Goal: Information Seeking & Learning: Learn about a topic

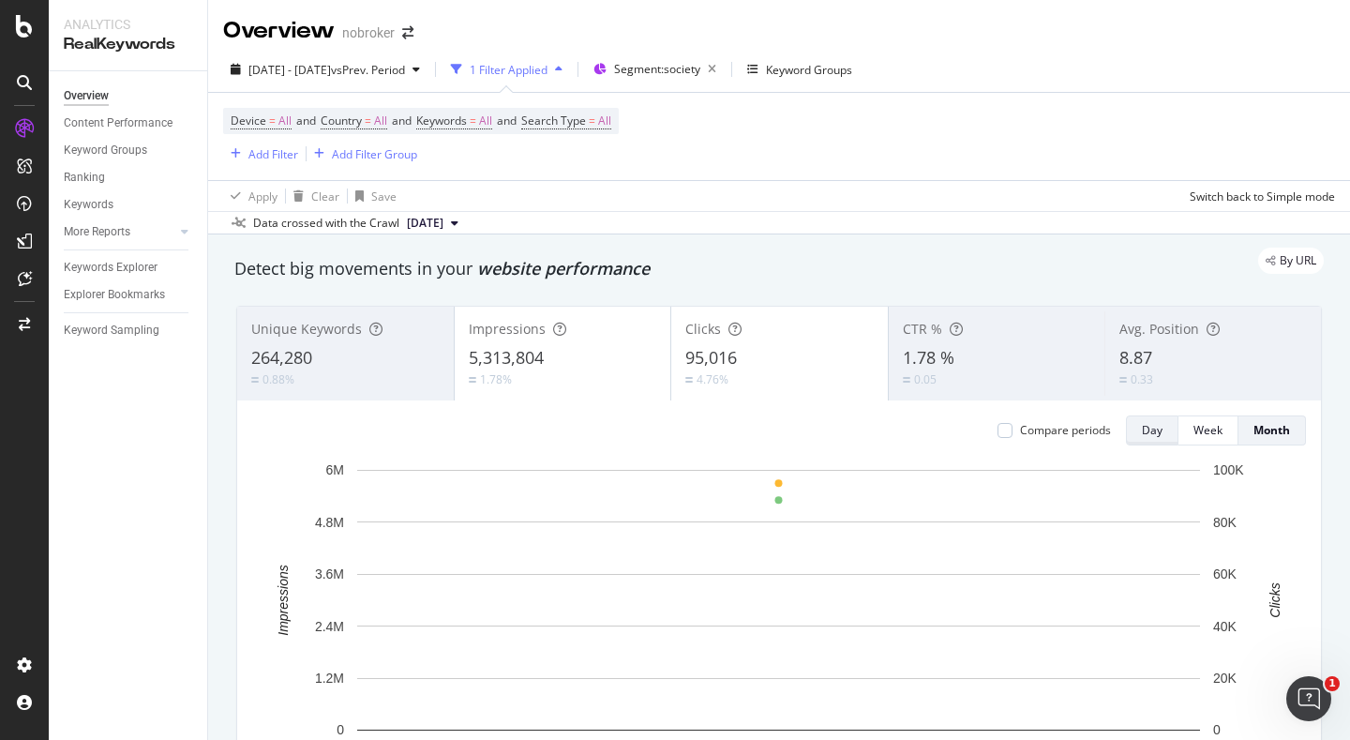
click at [1169, 441] on button "Day" at bounding box center [1152, 430] width 53 height 30
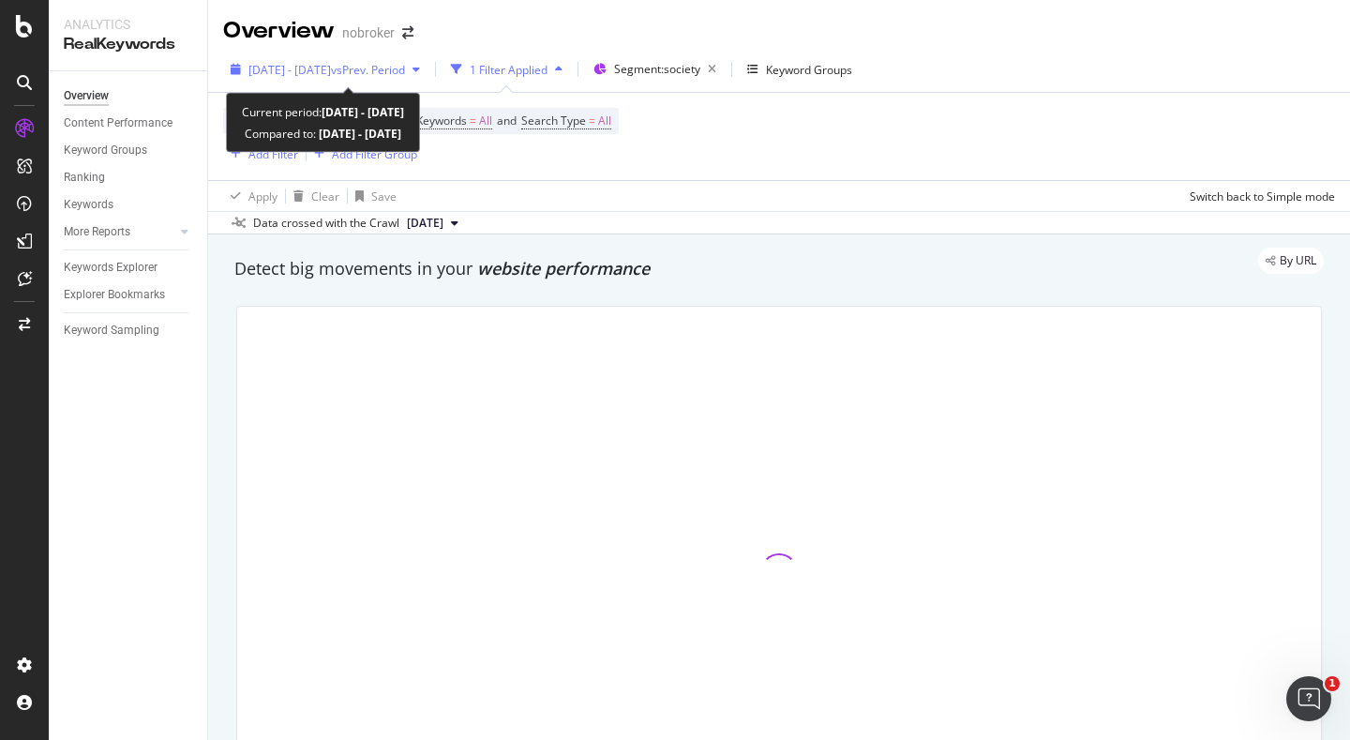
click at [294, 67] on span "[DATE] - [DATE]" at bounding box center [289, 70] width 83 height 16
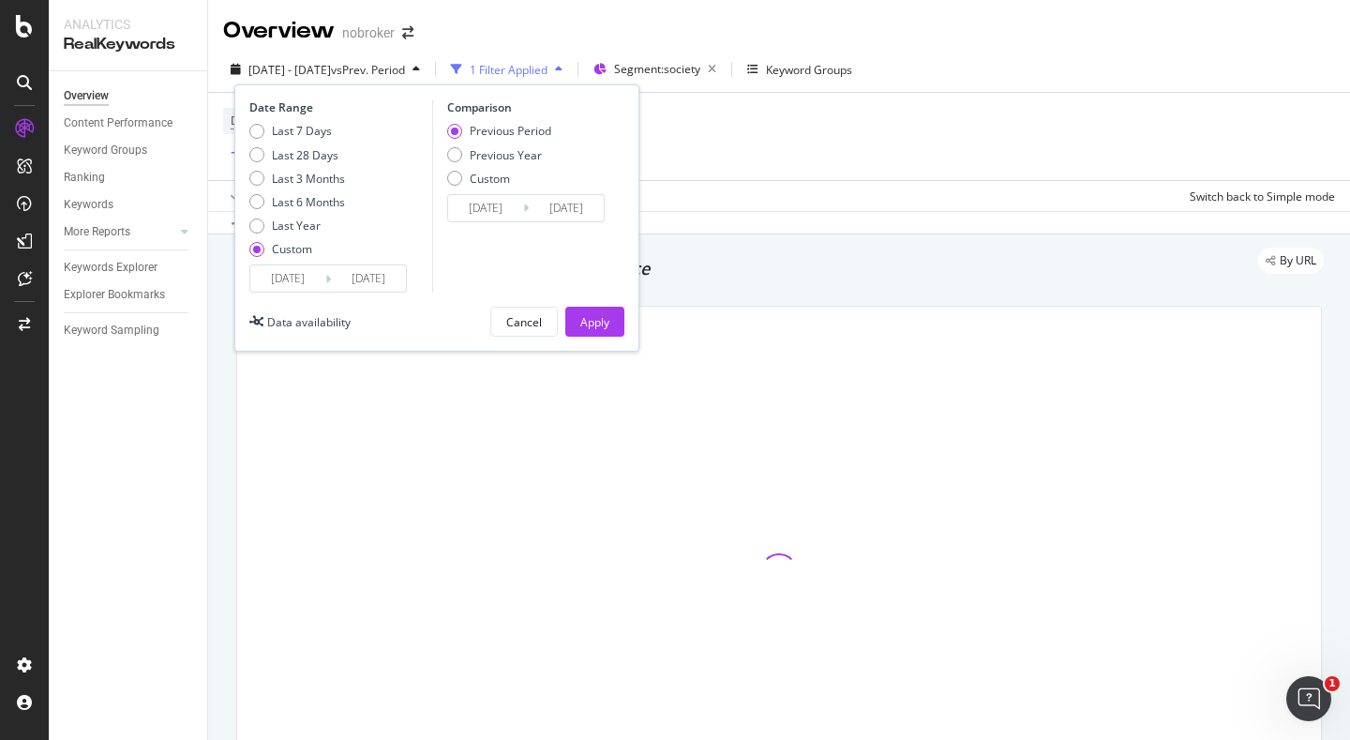
click at [290, 272] on input "[DATE]" at bounding box center [287, 278] width 75 height 26
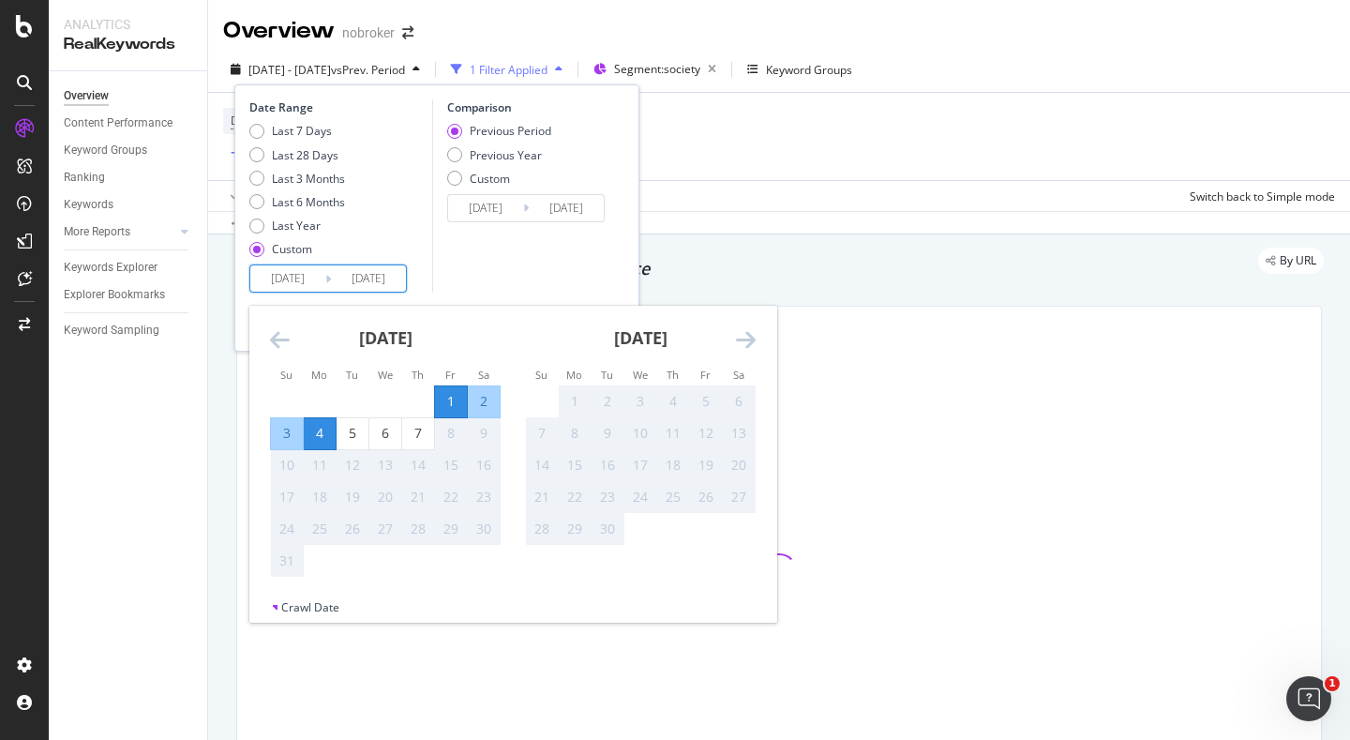
click at [448, 393] on div "1" at bounding box center [451, 401] width 32 height 19
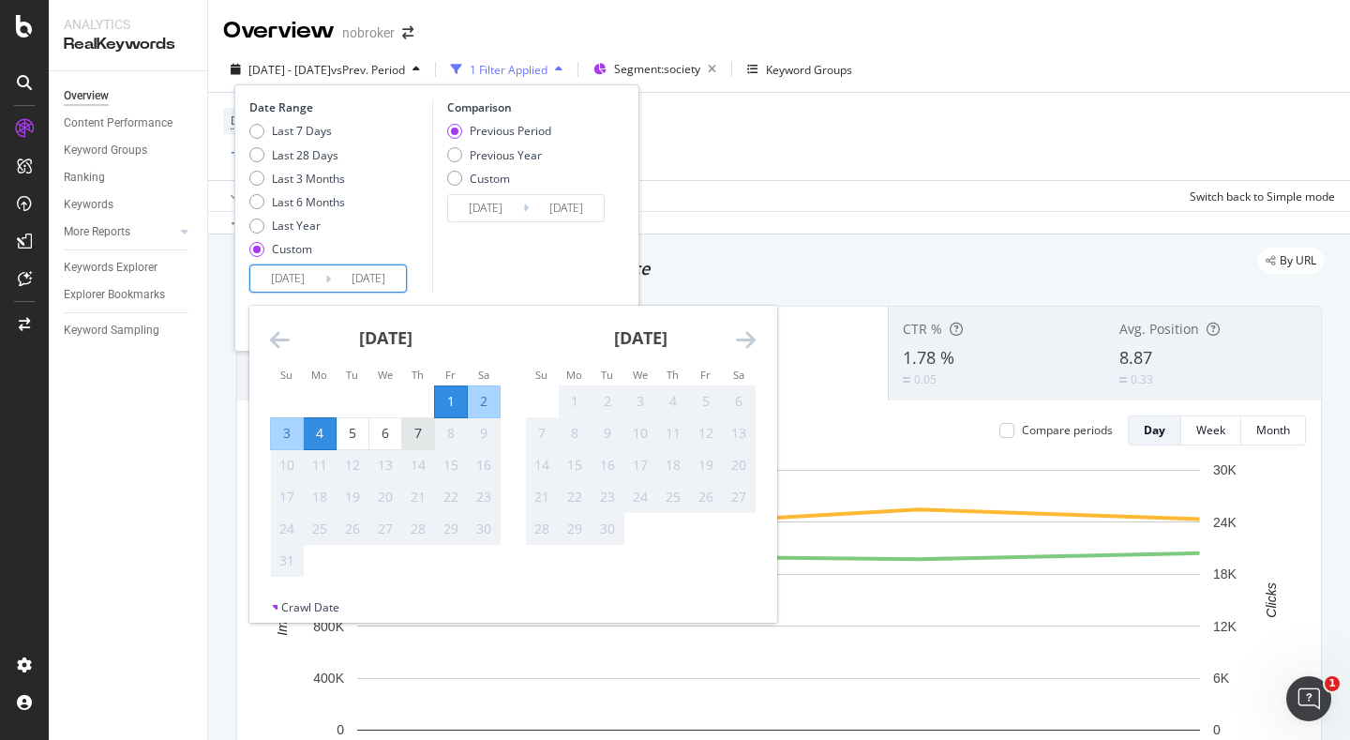
click at [417, 438] on div "7" at bounding box center [418, 433] width 32 height 19
type input "[DATE]"
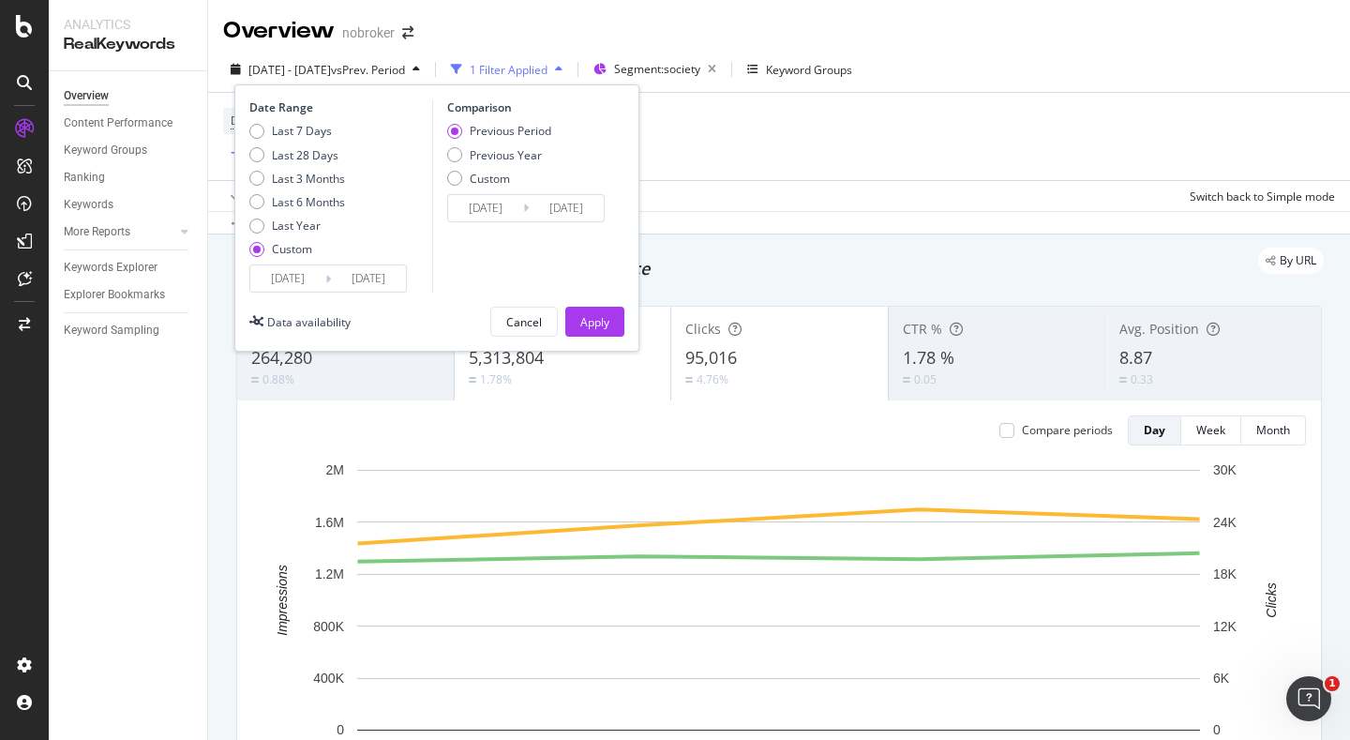
click at [606, 327] on div "Apply" at bounding box center [594, 322] width 29 height 16
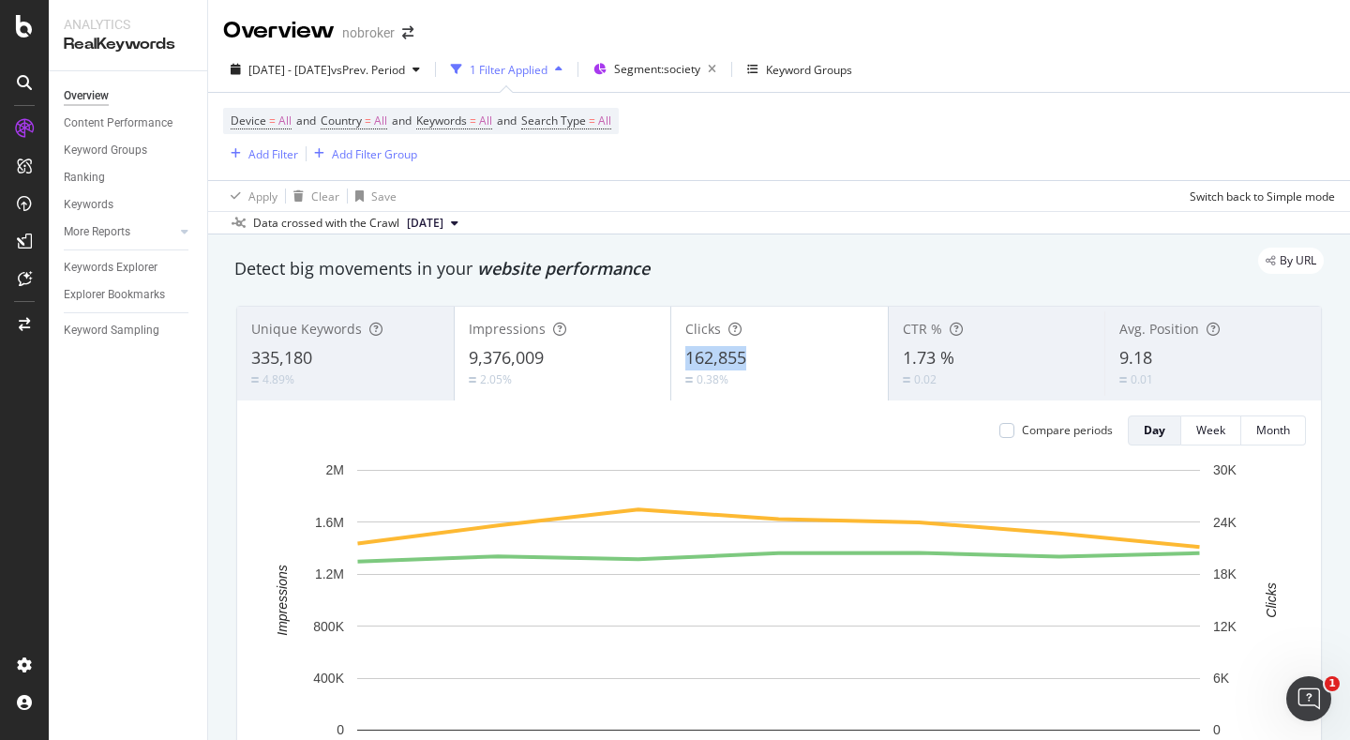
copy span "162,855"
drag, startPoint x: 758, startPoint y: 356, endPoint x: 685, endPoint y: 358, distance: 73.2
click at [685, 358] on div "162,855" at bounding box center [779, 358] width 188 height 24
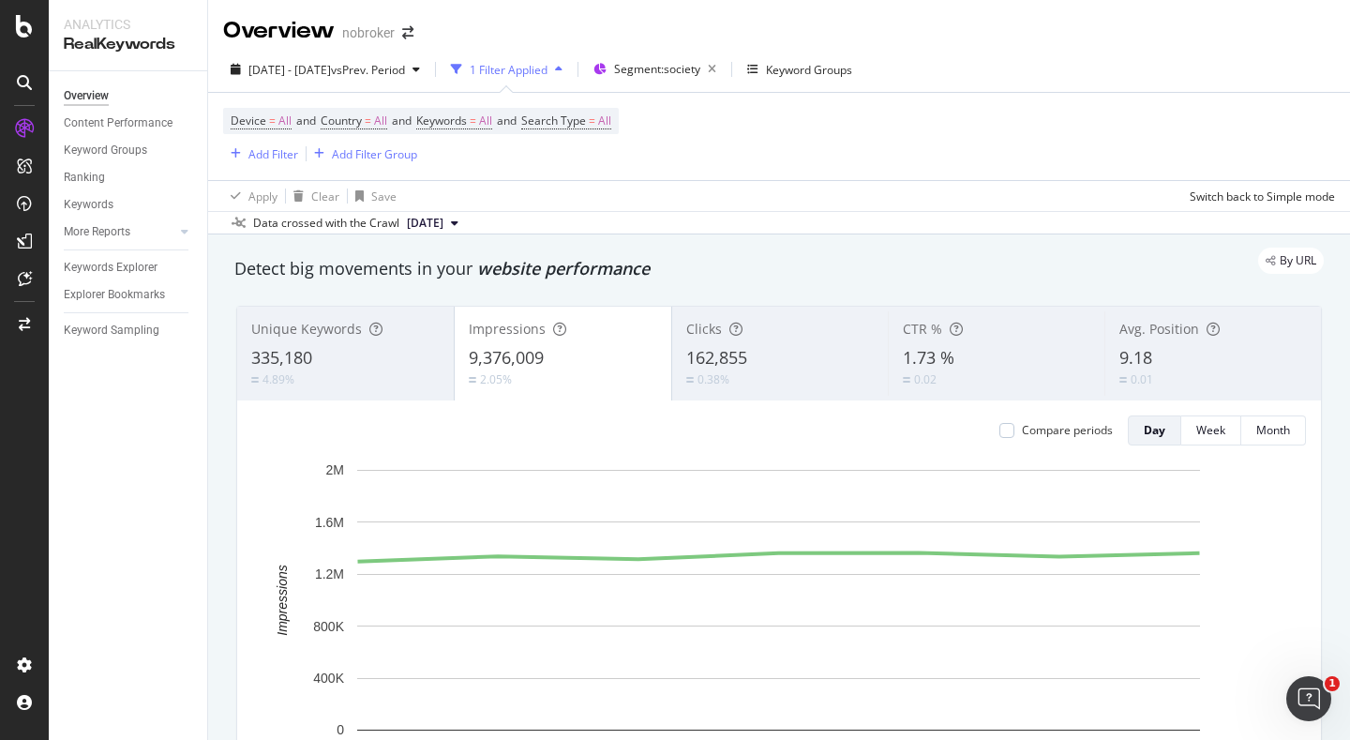
click at [732, 371] on div "0.38%" at bounding box center [709, 379] width 47 height 18
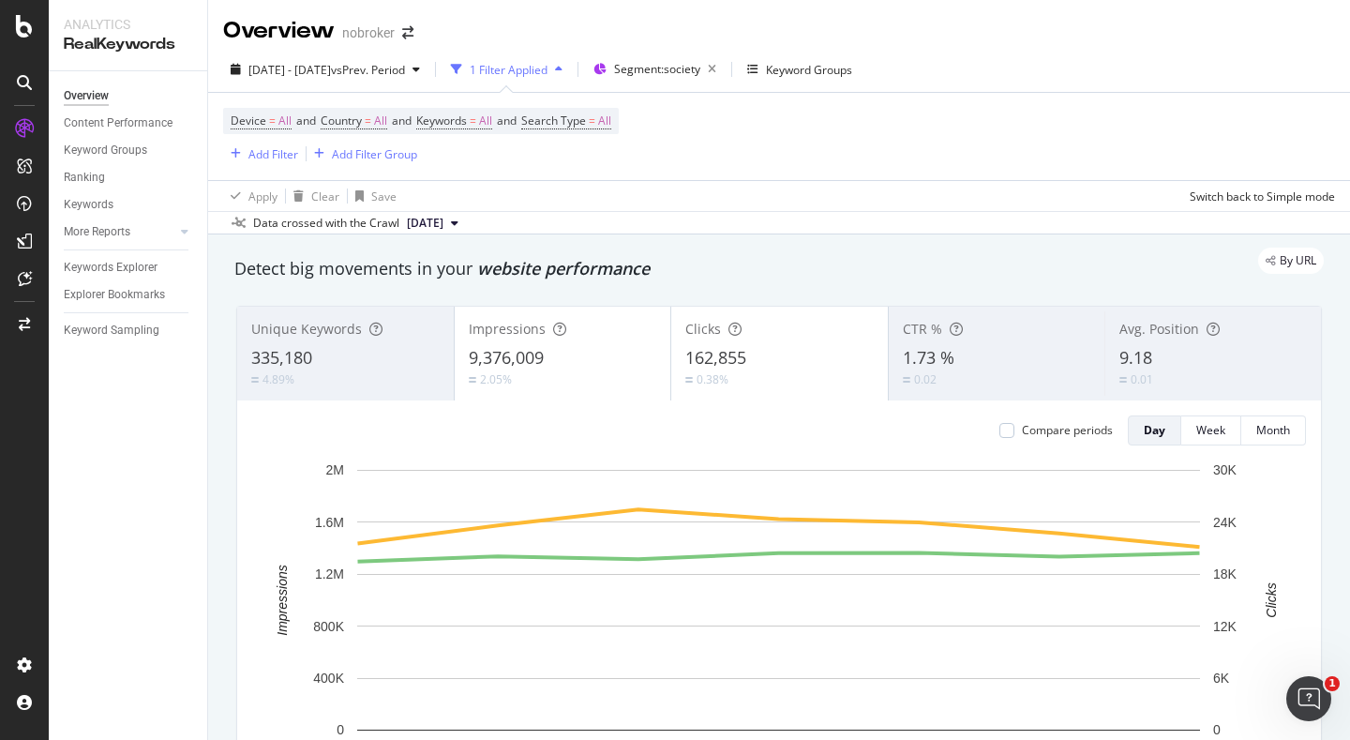
click at [1152, 352] on span "9.18" at bounding box center [1136, 357] width 33 height 23
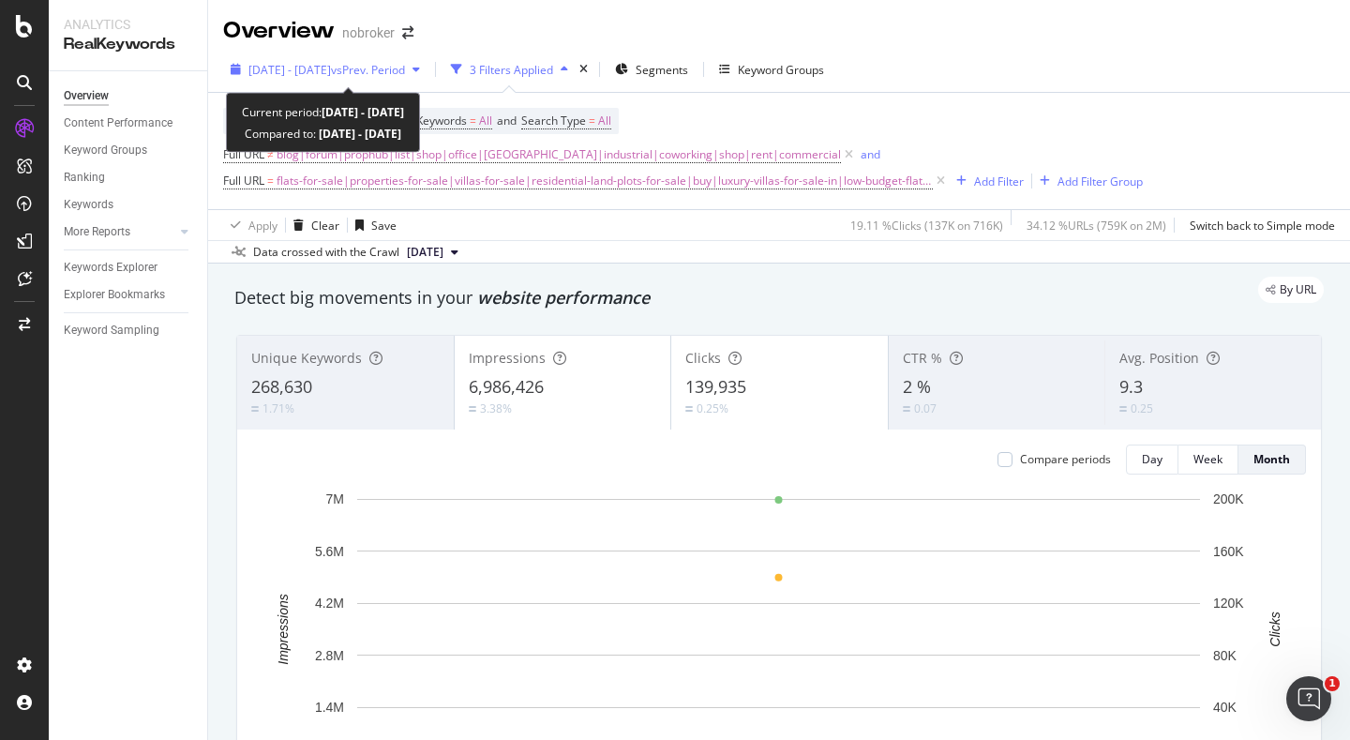
click at [329, 67] on span "[DATE] - [DATE]" at bounding box center [289, 70] width 83 height 16
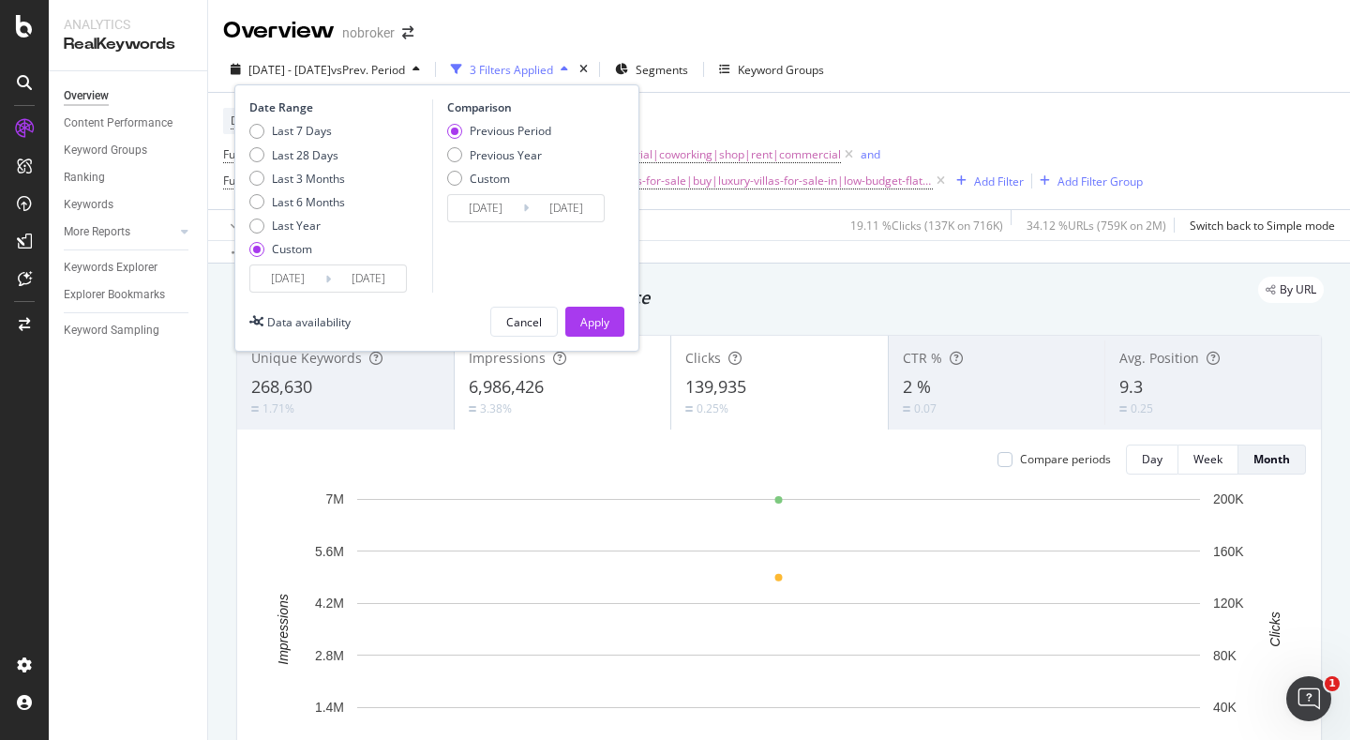
click at [301, 273] on input "[DATE]" at bounding box center [287, 278] width 75 height 26
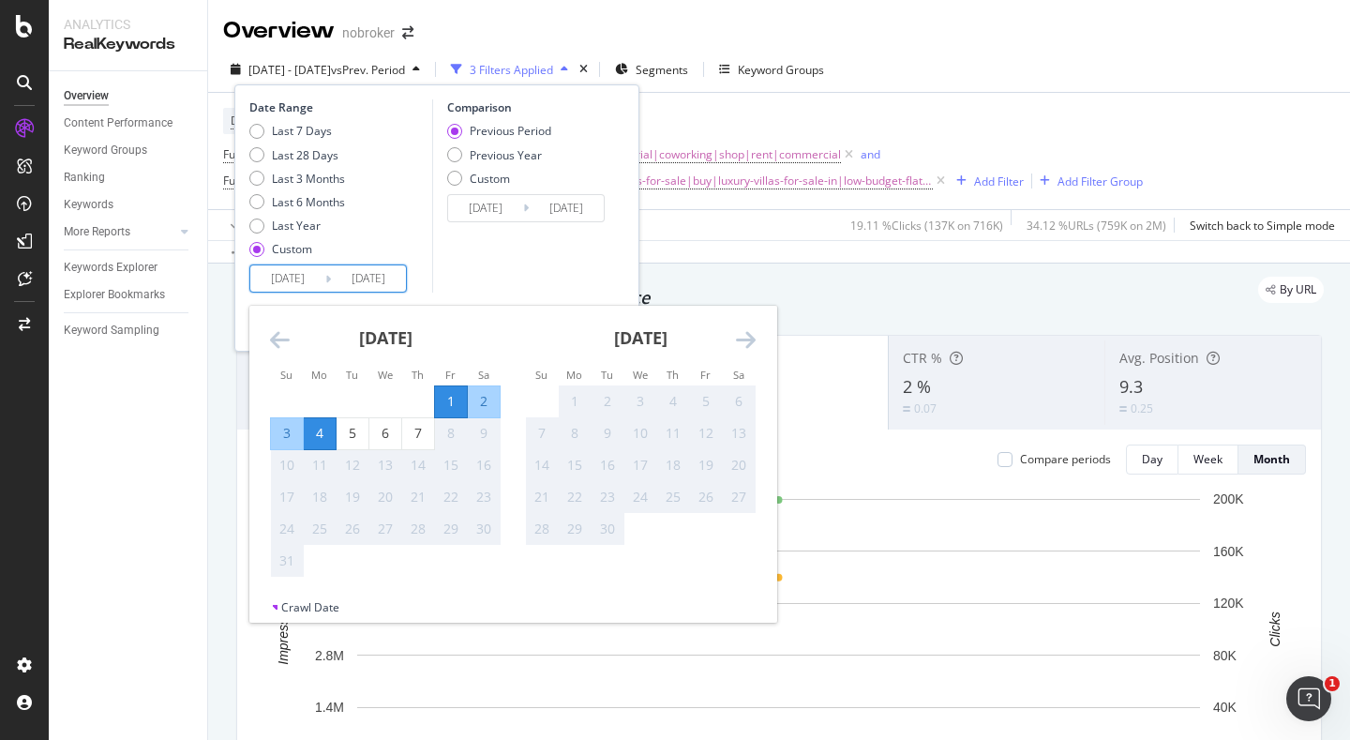
click at [443, 398] on div "1" at bounding box center [451, 401] width 32 height 19
click at [421, 437] on div "7" at bounding box center [418, 433] width 32 height 19
type input "[DATE]"
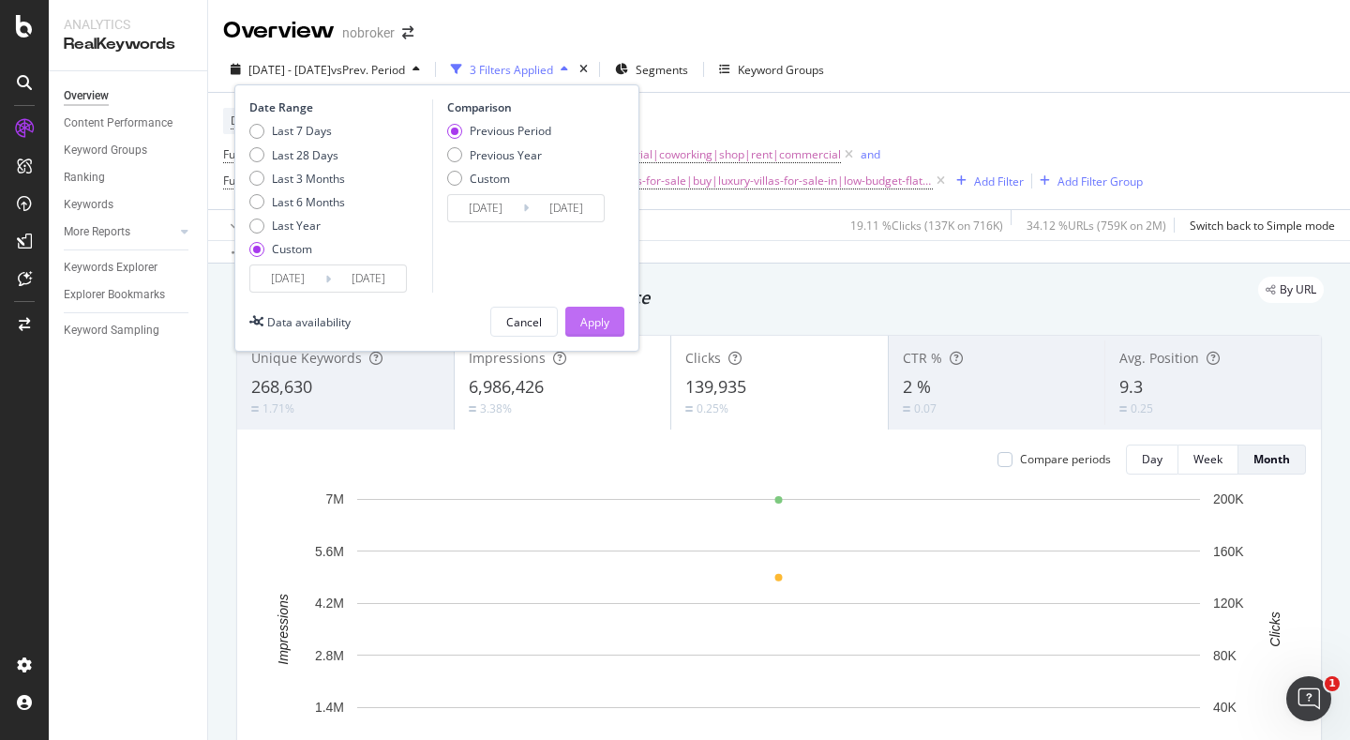
click at [584, 330] on div "Apply" at bounding box center [594, 322] width 29 height 28
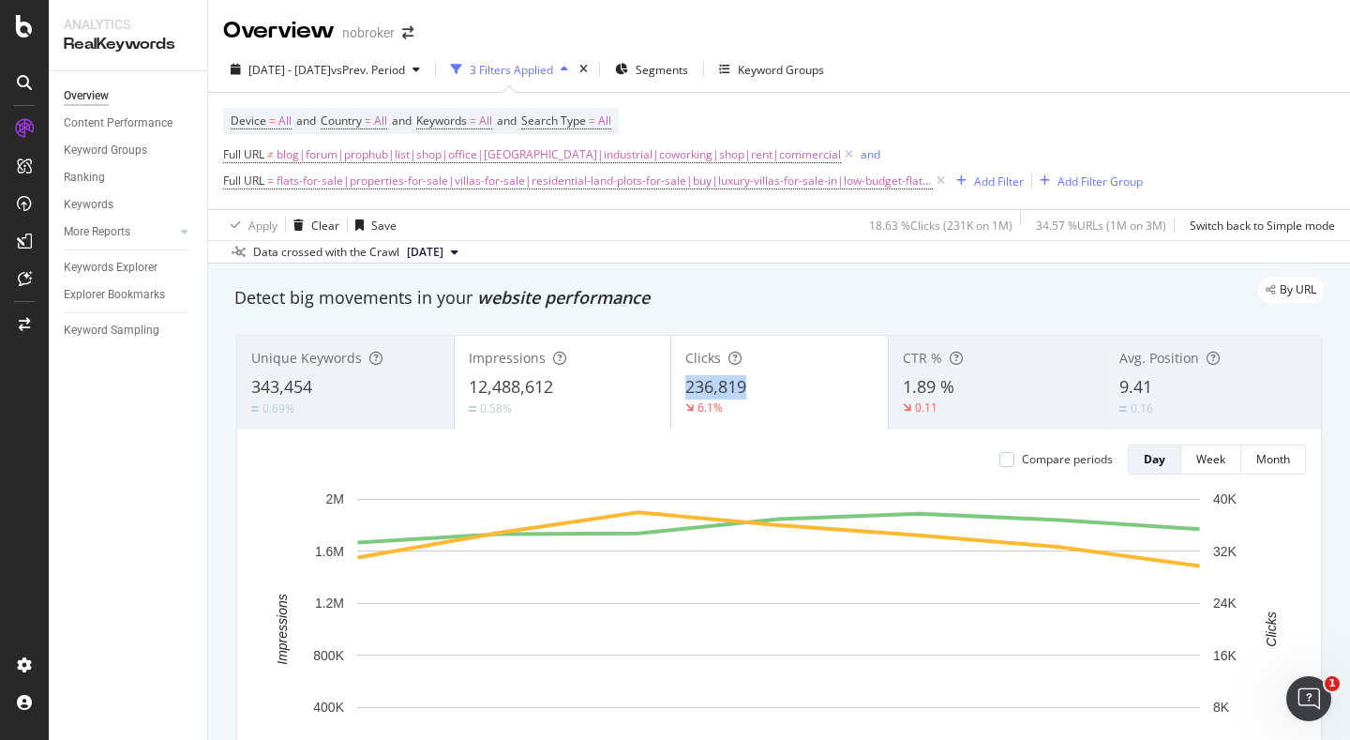
copy span "236,819"
drag, startPoint x: 755, startPoint y: 386, endPoint x: 683, endPoint y: 392, distance: 72.4
click at [683, 392] on div "Clicks 236,819 6.1%" at bounding box center [779, 382] width 217 height 84
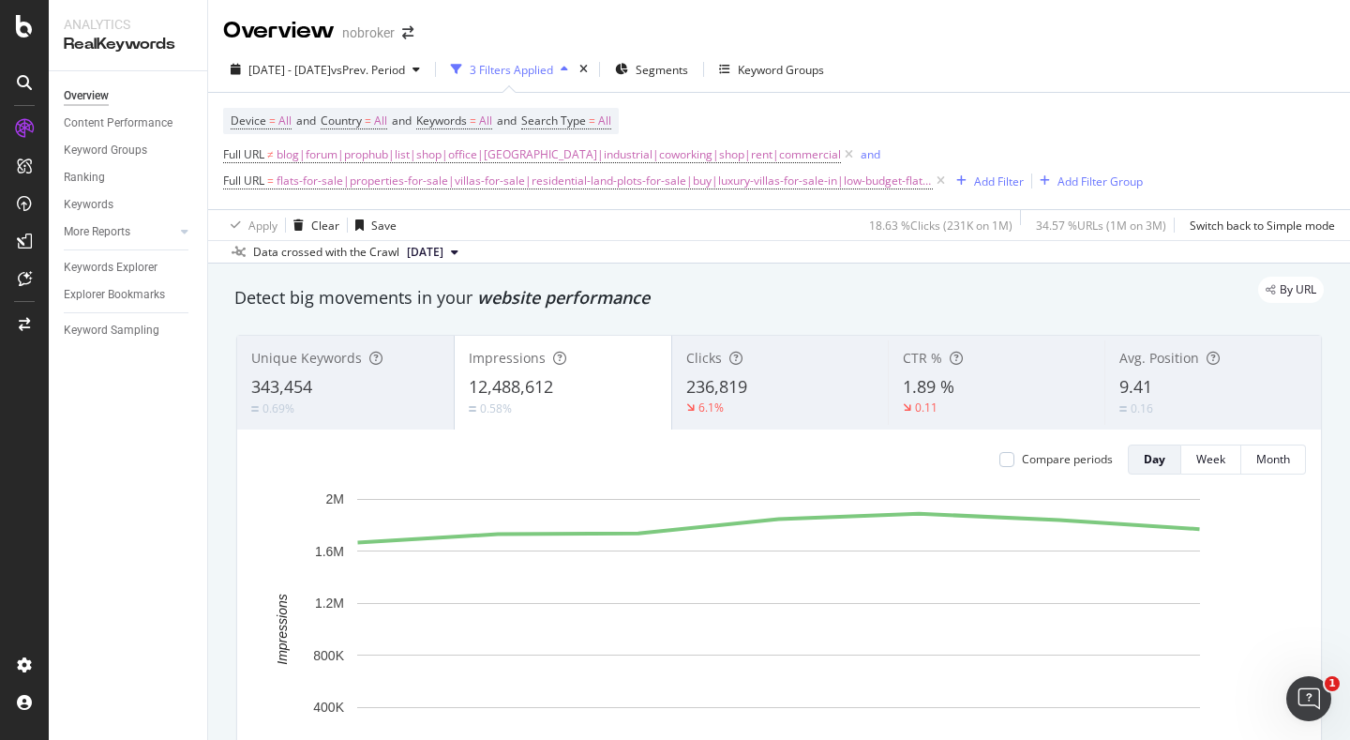
click at [1144, 380] on span "9.41" at bounding box center [1136, 386] width 33 height 23
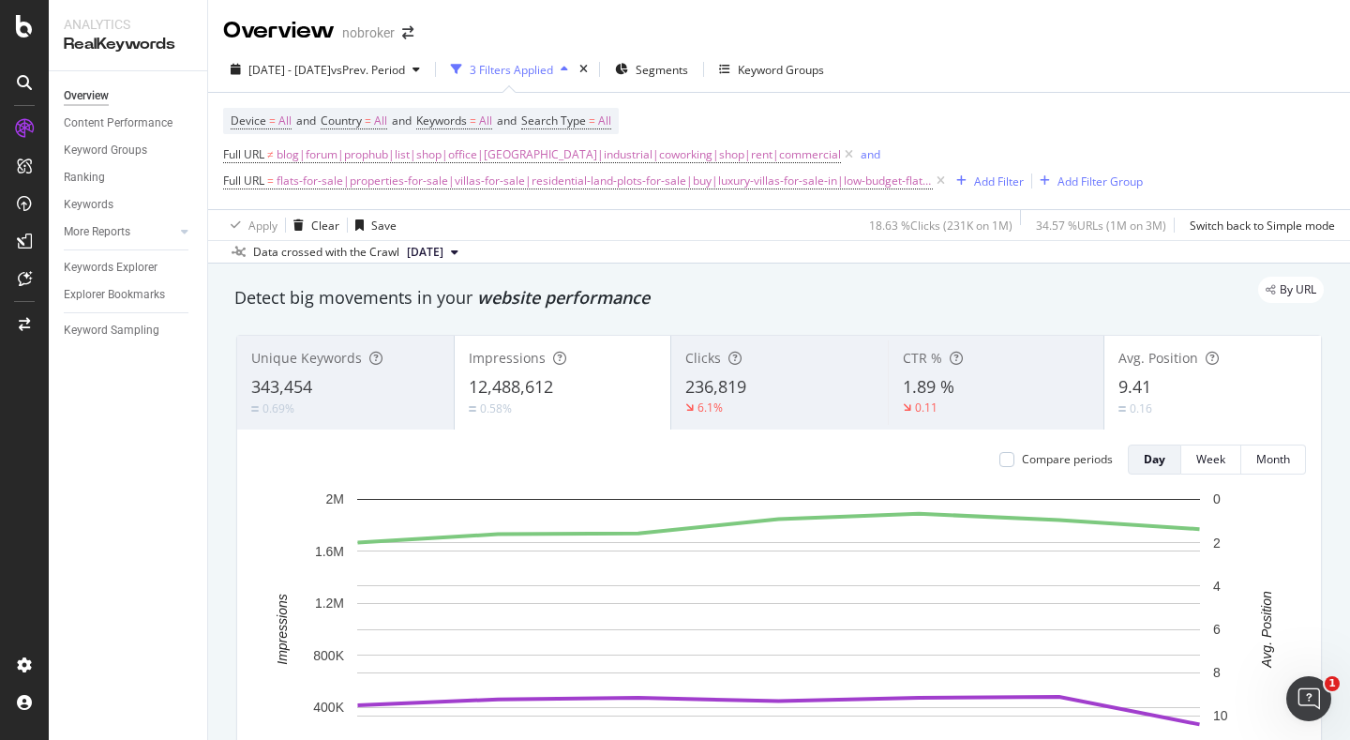
click at [753, 407] on div "6.1%" at bounding box center [779, 407] width 188 height 17
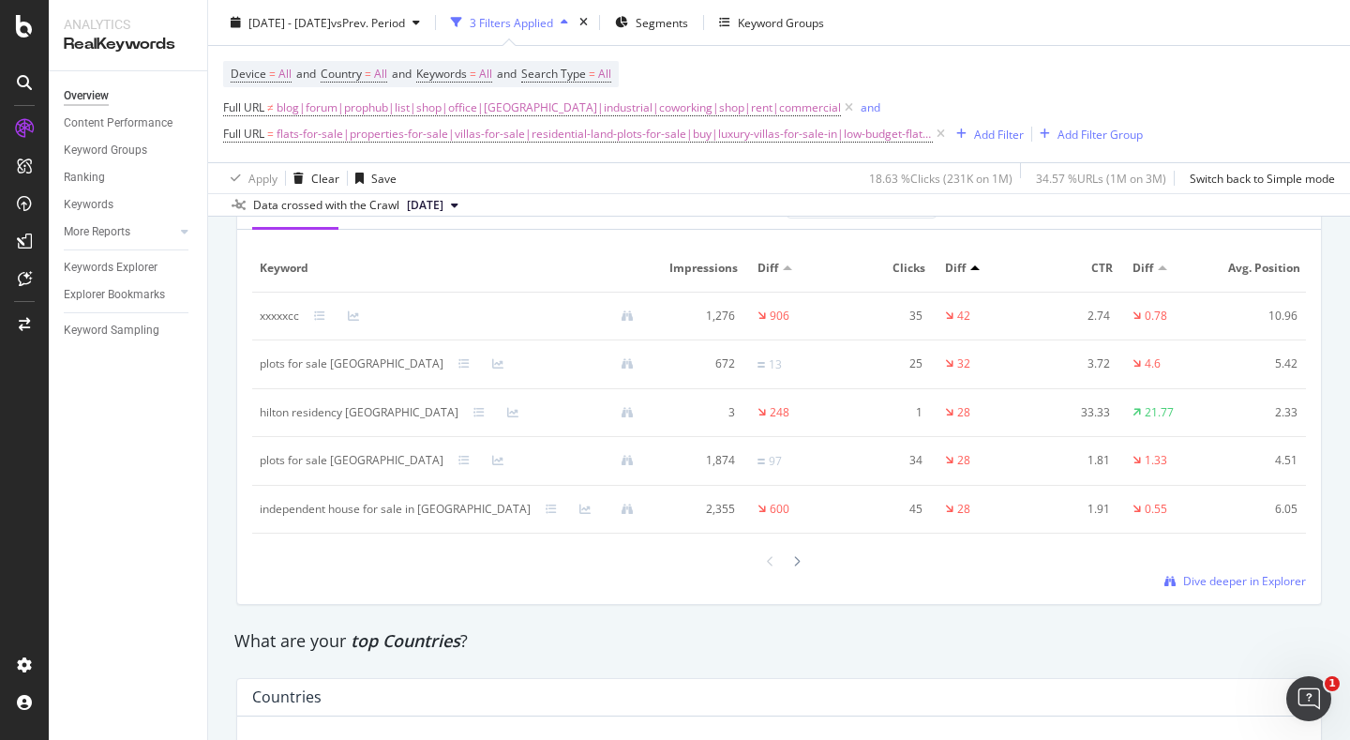
scroll to position [2321, 0]
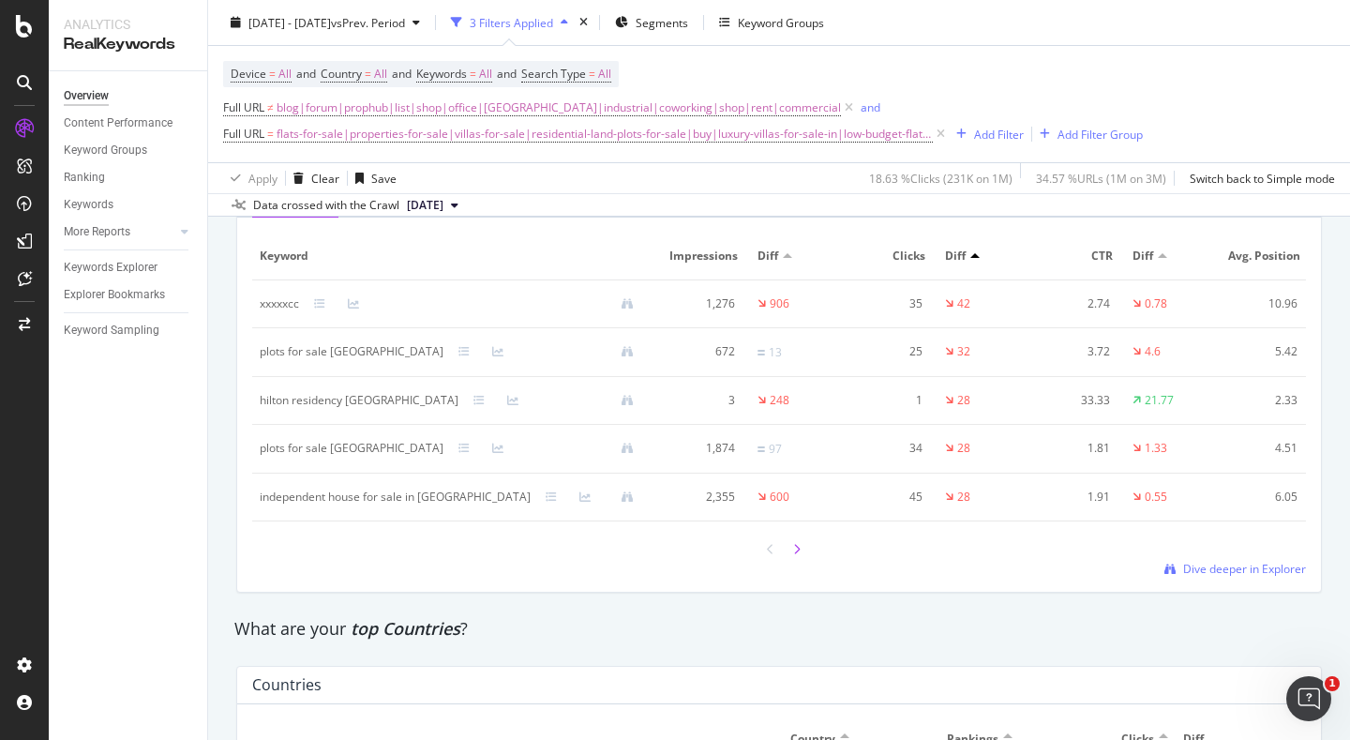
click at [796, 549] on icon at bounding box center [797, 549] width 8 height 11
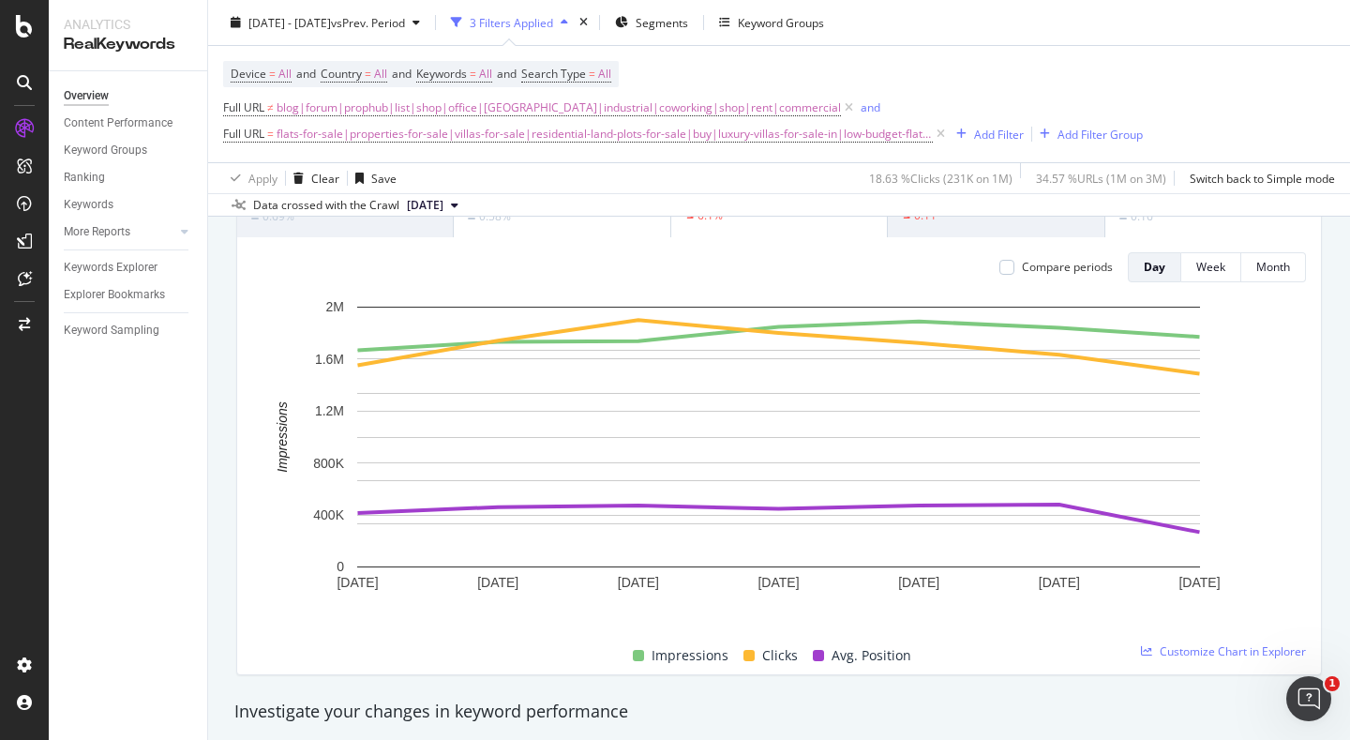
scroll to position [0, 0]
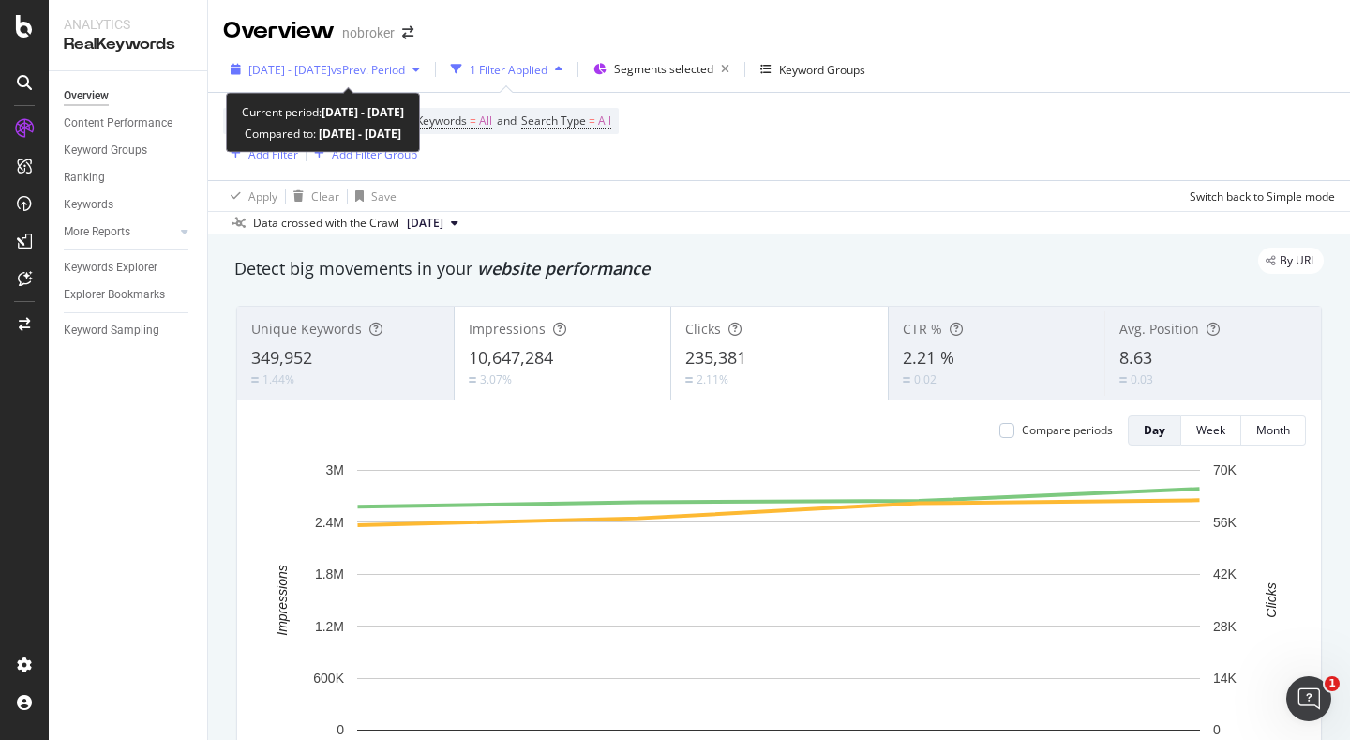
click at [298, 73] on span "[DATE] - [DATE]" at bounding box center [289, 70] width 83 height 16
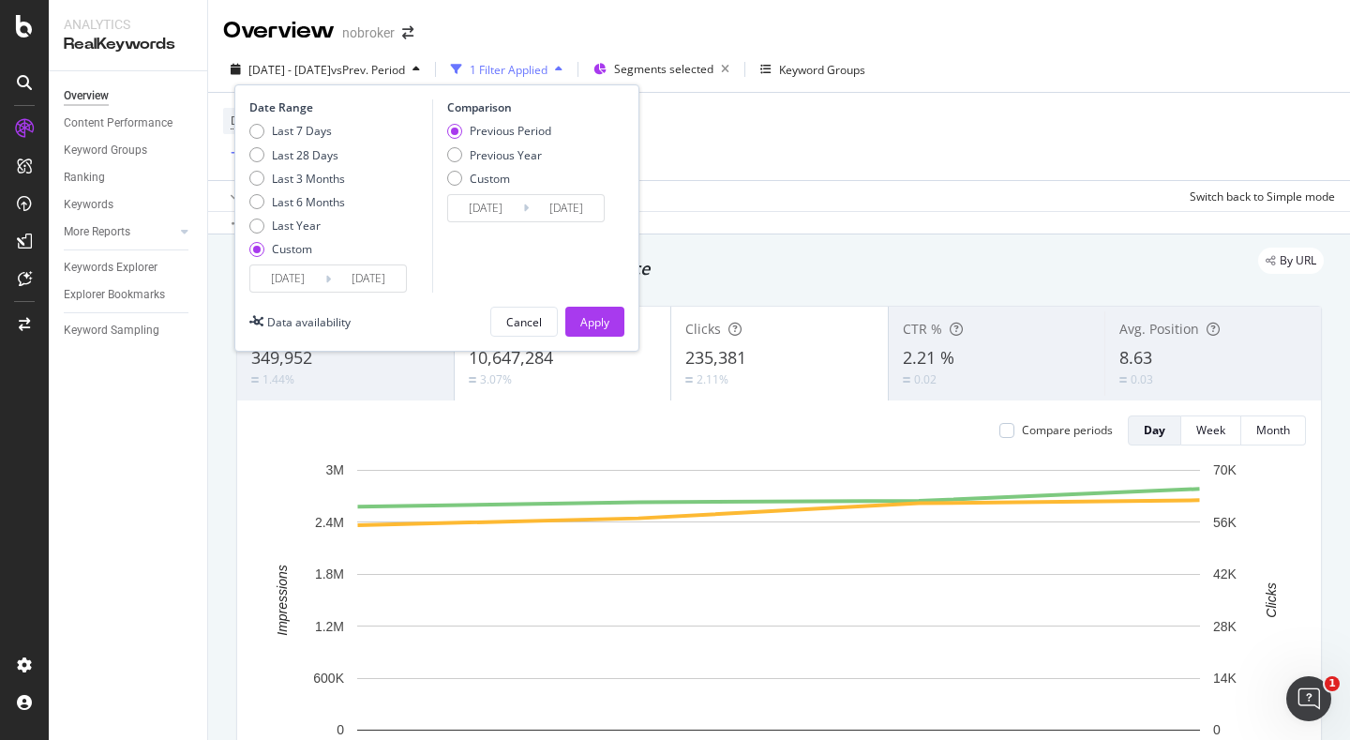
click at [298, 277] on input "[DATE]" at bounding box center [287, 278] width 75 height 26
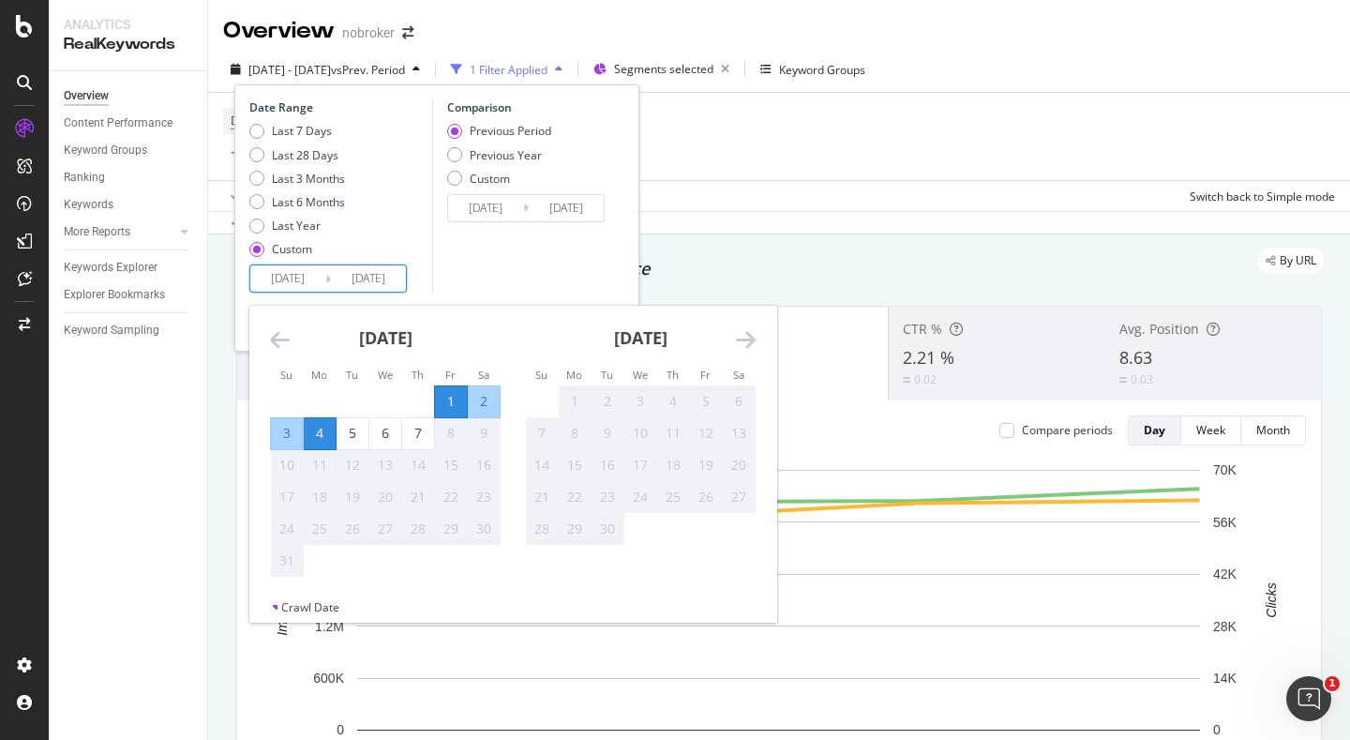
click at [441, 401] on div "1" at bounding box center [451, 401] width 32 height 19
click at [418, 433] on div "7" at bounding box center [418, 433] width 32 height 19
type input "[DATE]"
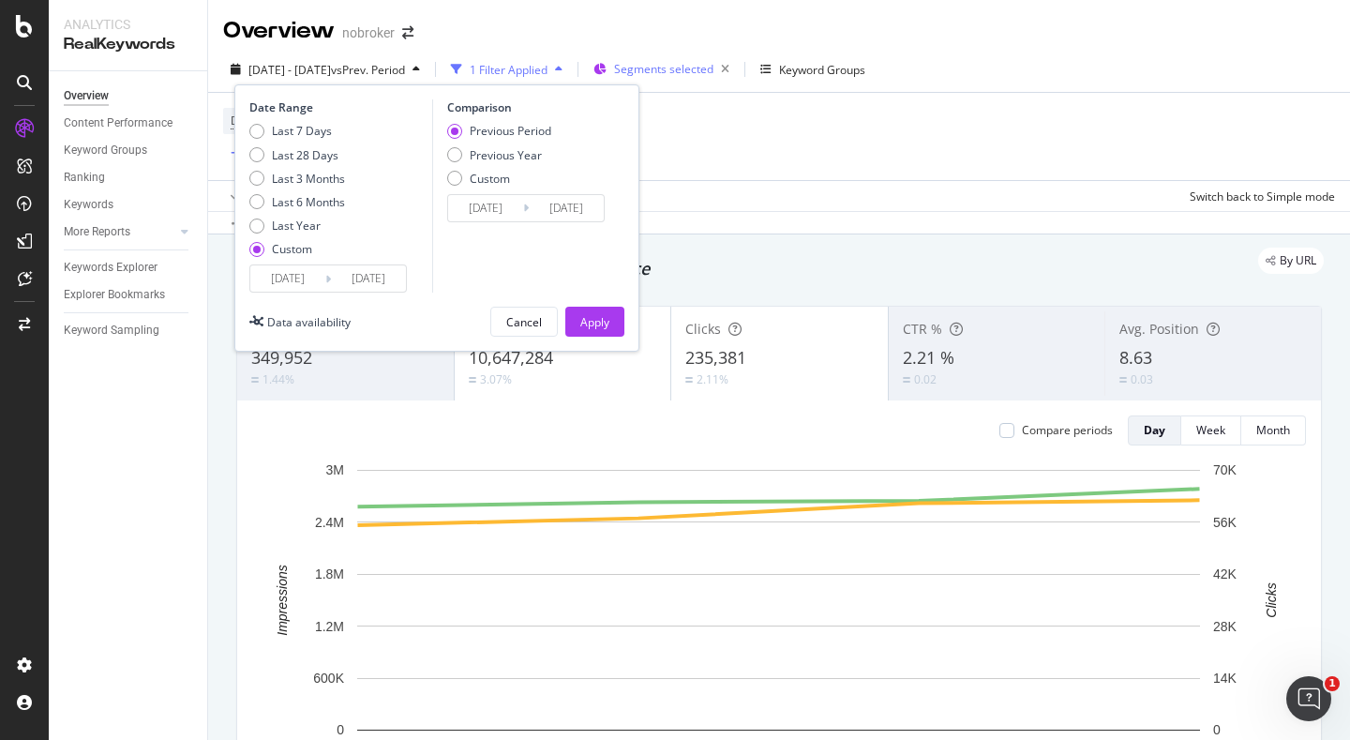
click at [594, 315] on div "Apply" at bounding box center [594, 322] width 29 height 16
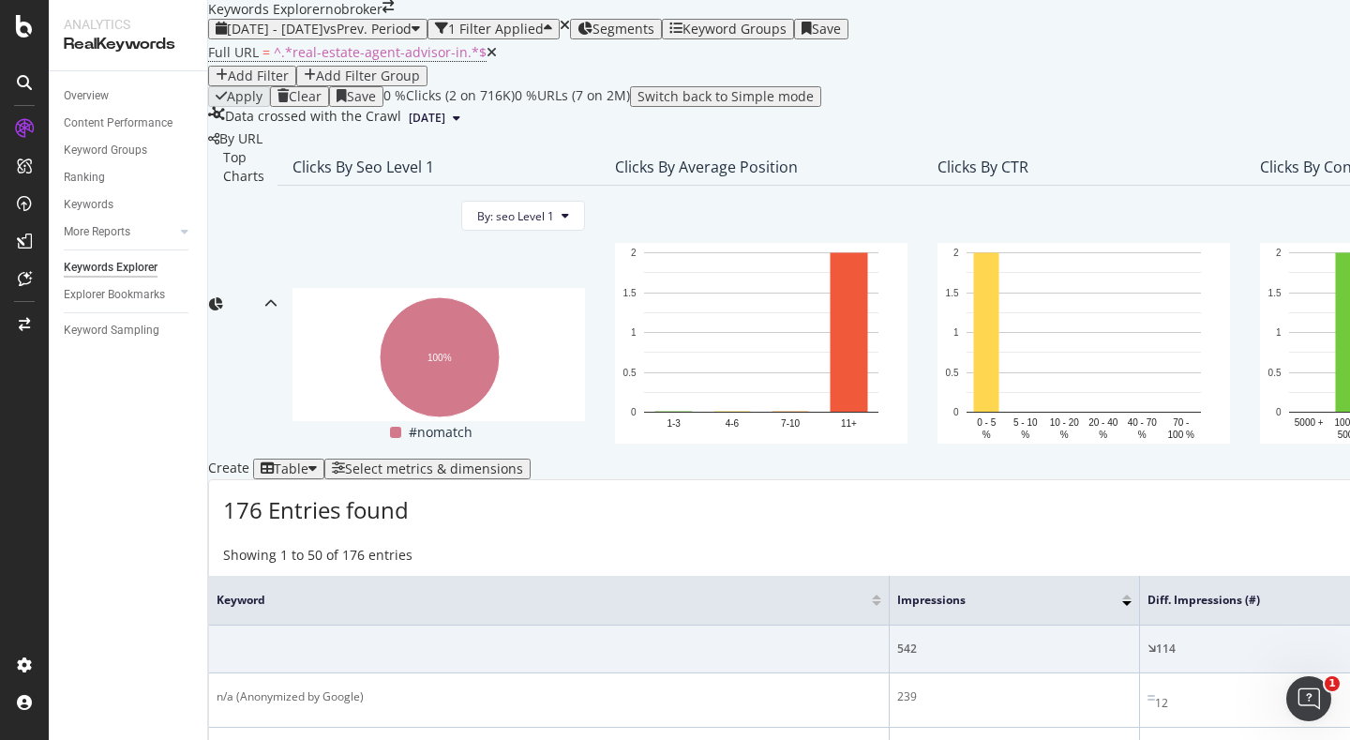
click at [317, 38] on span "[DATE] - [DATE]" at bounding box center [275, 29] width 97 height 18
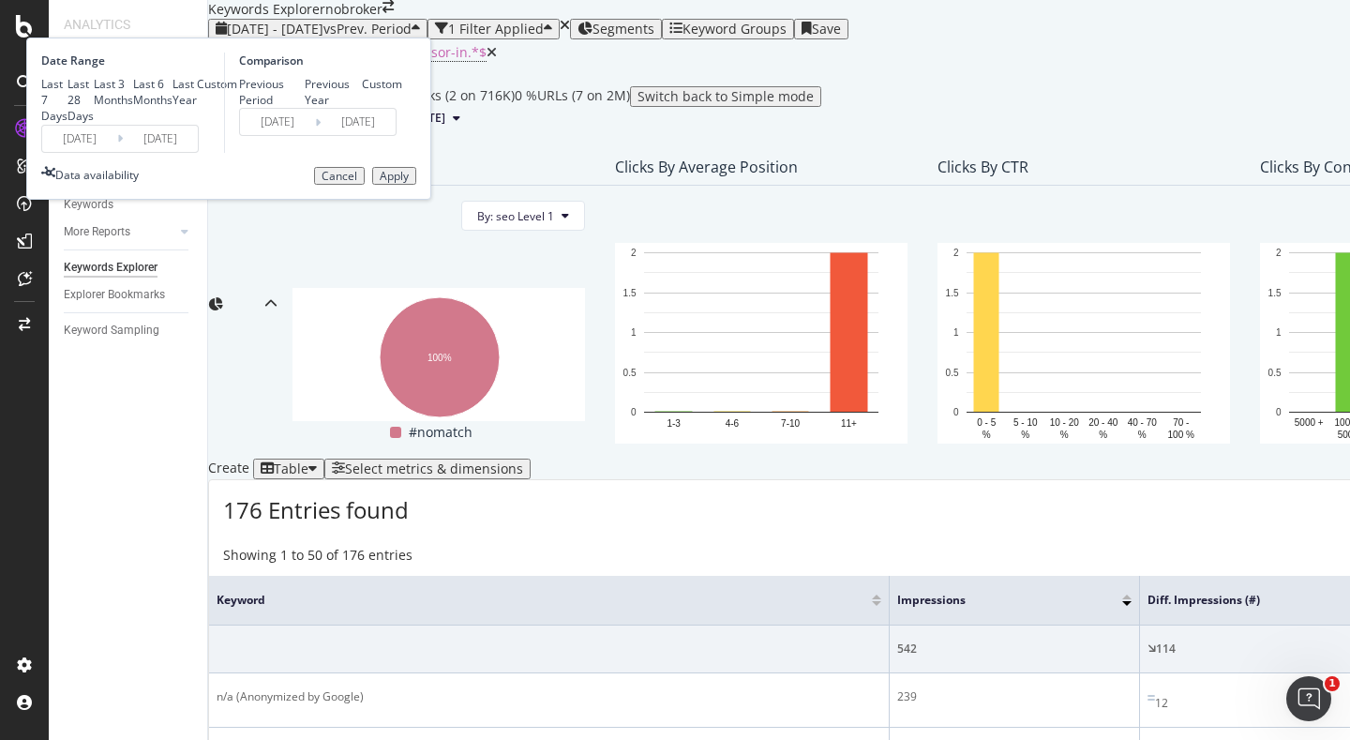
click at [117, 152] on input "[DATE]" at bounding box center [79, 139] width 75 height 26
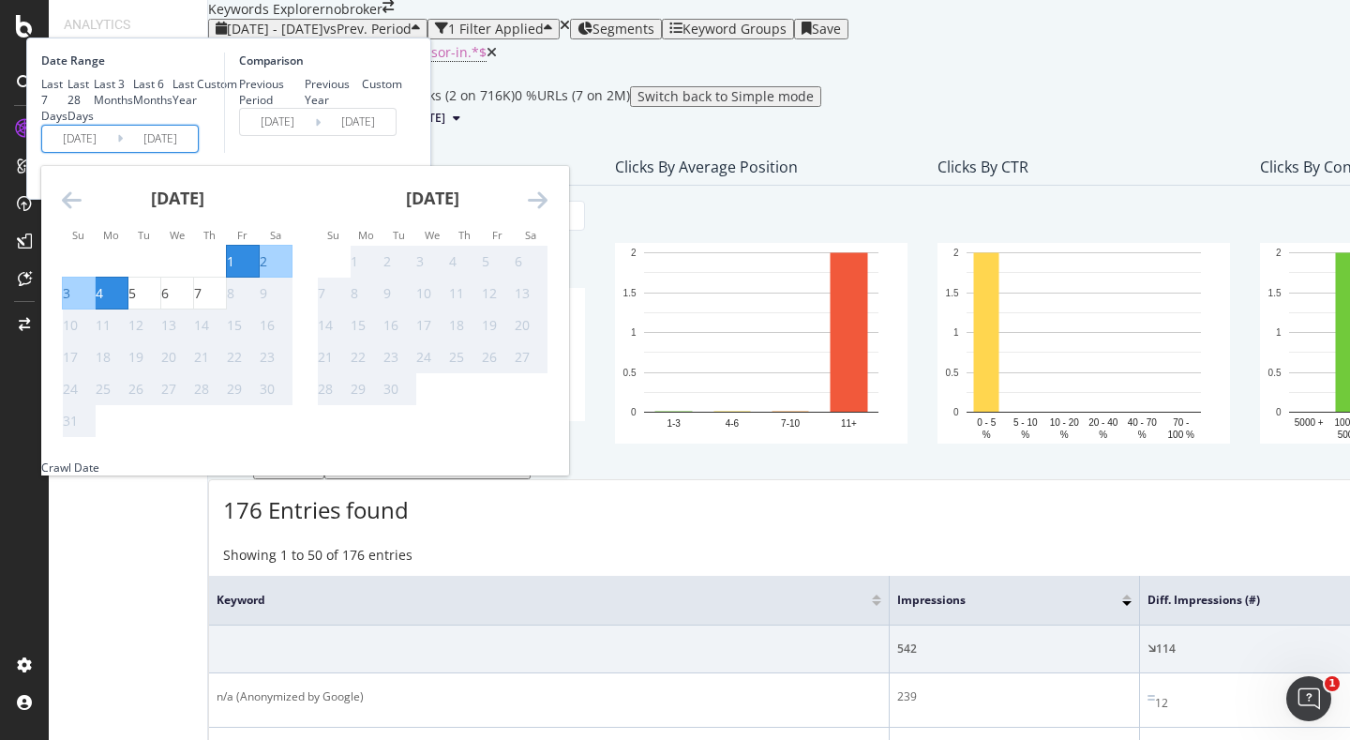
click at [234, 271] on div "1" at bounding box center [231, 261] width 8 height 19
click at [202, 303] on div "7" at bounding box center [198, 293] width 8 height 19
type input "[DATE]"
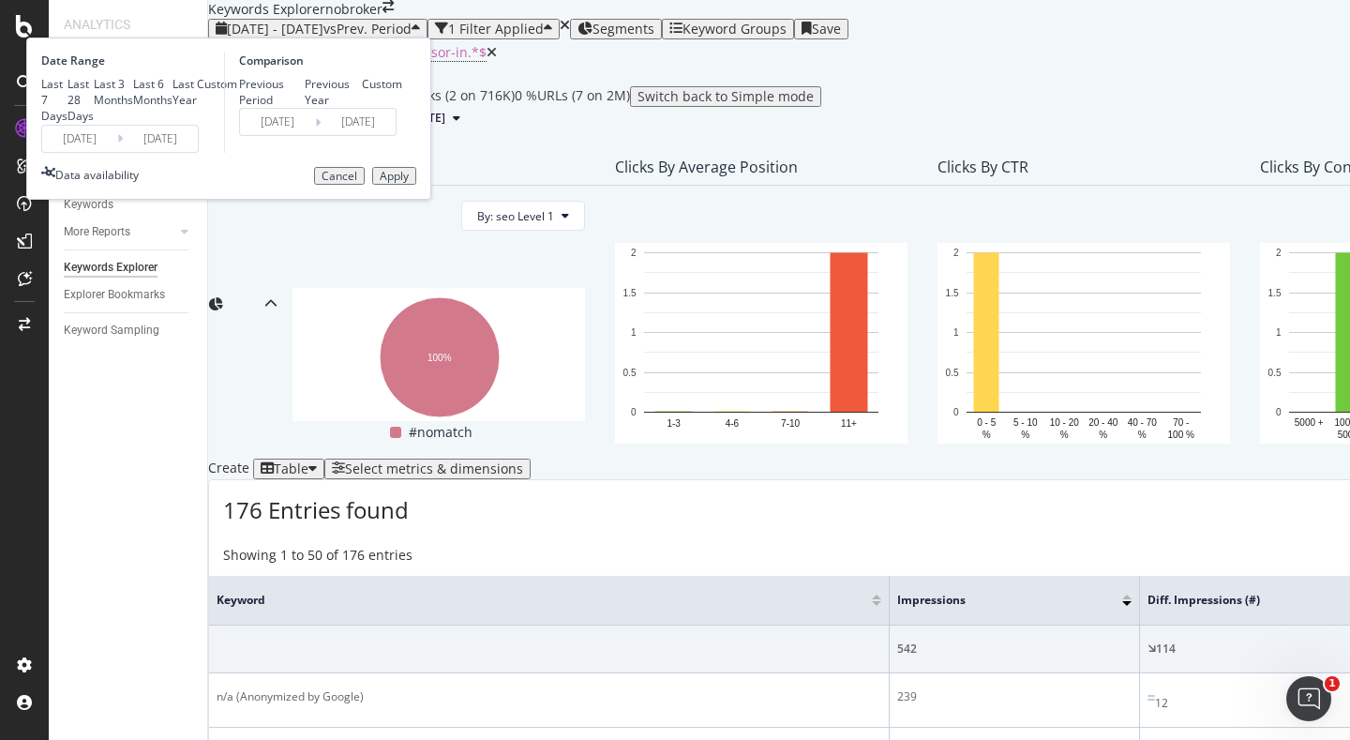
click at [409, 183] on div "Apply" at bounding box center [394, 176] width 29 height 13
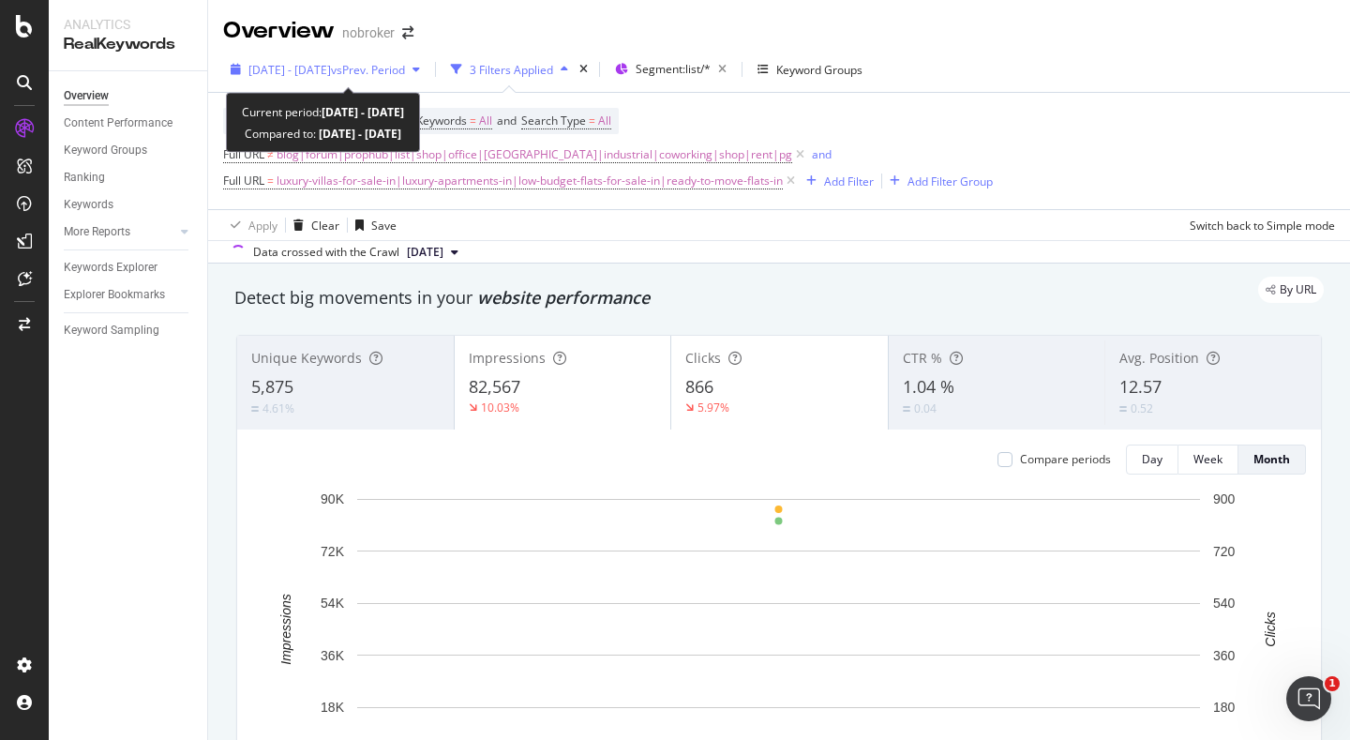
click at [331, 74] on span "[DATE] - [DATE]" at bounding box center [289, 70] width 83 height 16
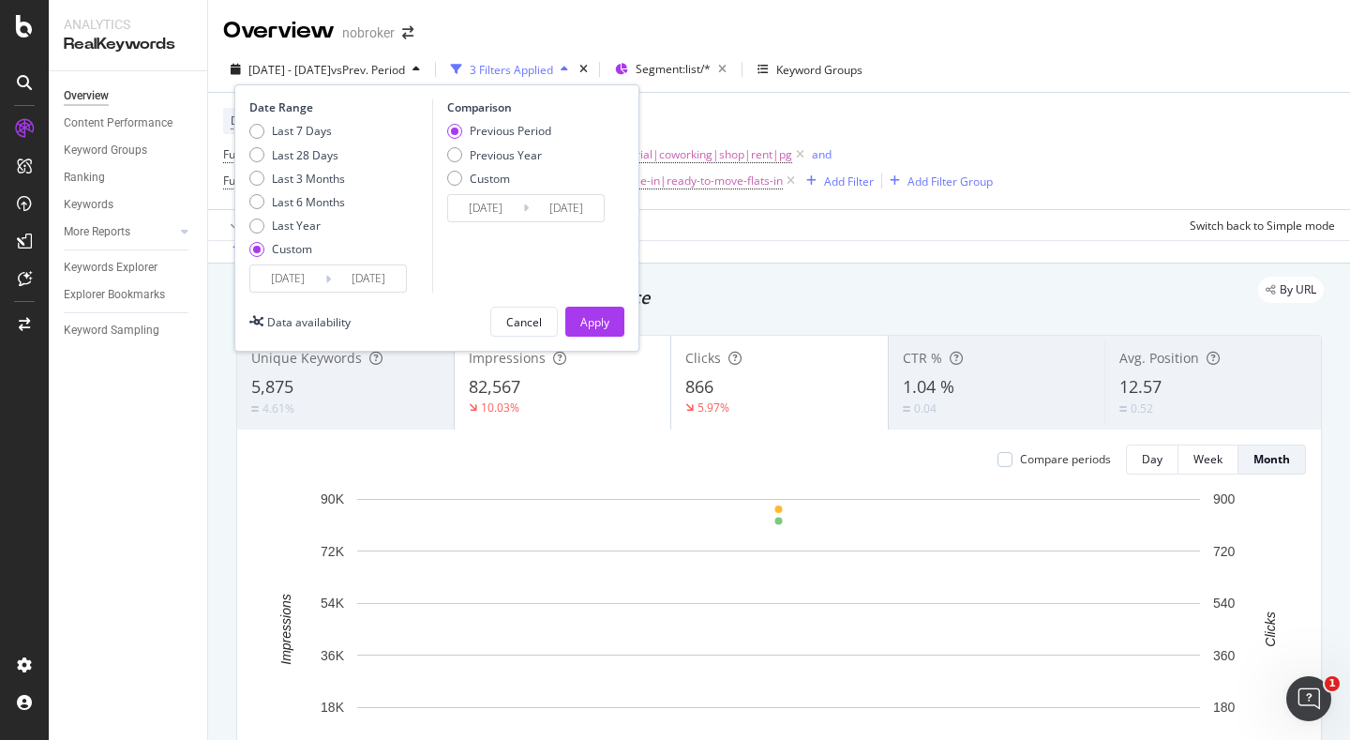
click at [309, 277] on input "[DATE]" at bounding box center [287, 278] width 75 height 26
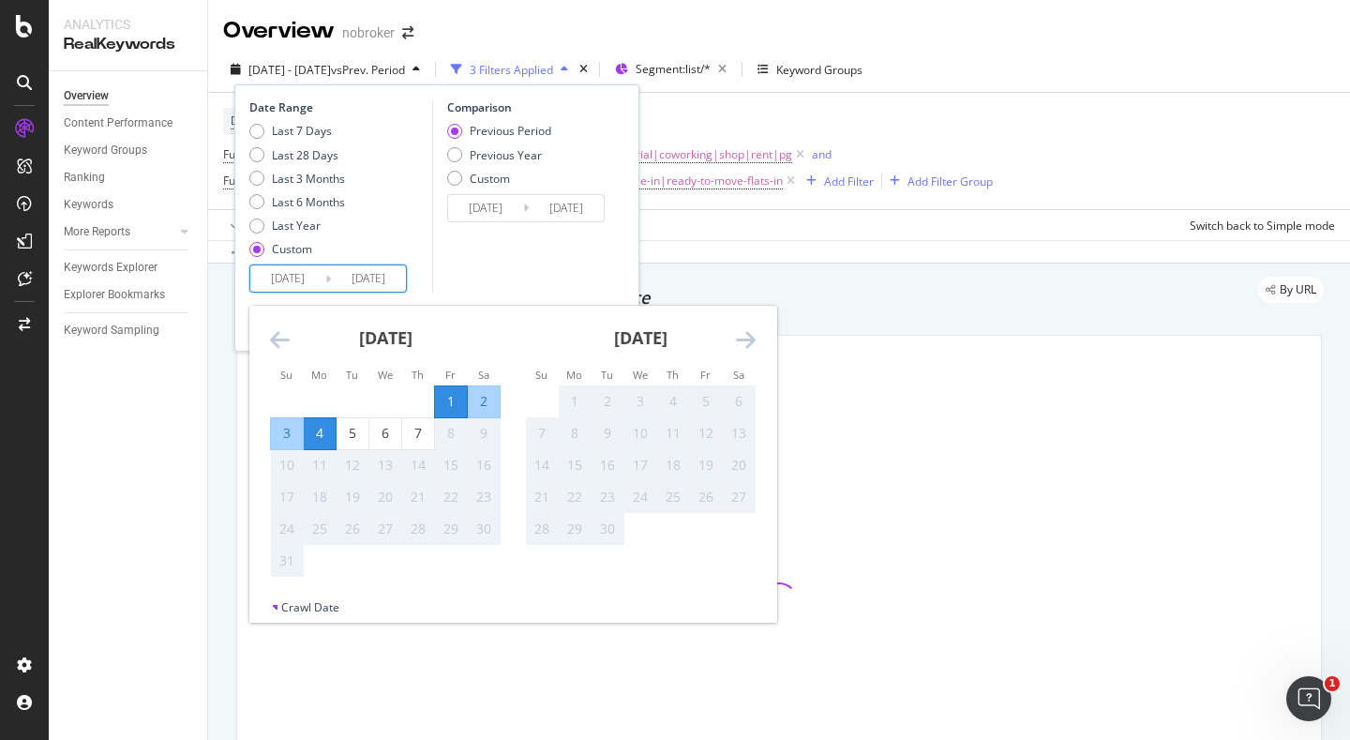
click at [458, 398] on div "1" at bounding box center [451, 401] width 32 height 19
click at [423, 436] on div "7" at bounding box center [418, 433] width 32 height 19
type input "2025/08/07"
type input "2025/07/25"
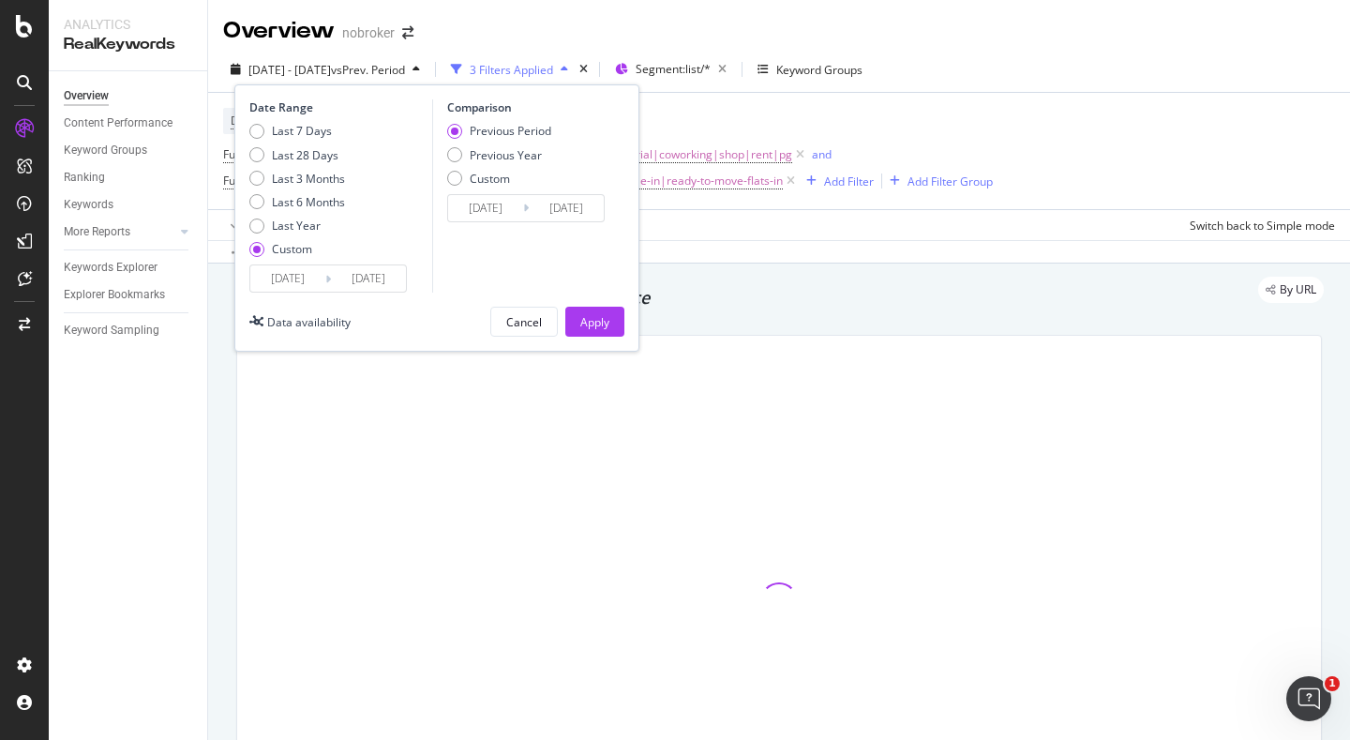
click at [600, 327] on div "Apply" at bounding box center [594, 322] width 29 height 16
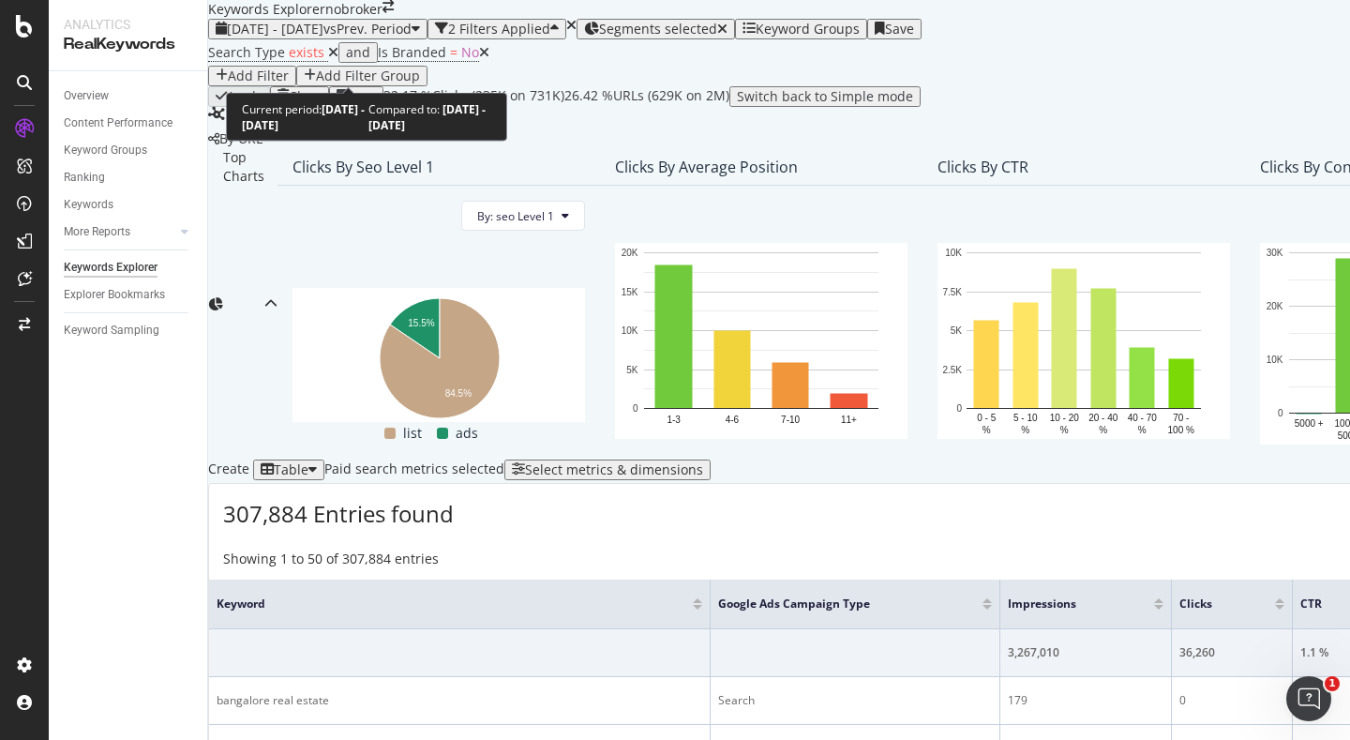
click at [324, 38] on span "[DATE] - [DATE]" at bounding box center [275, 29] width 97 height 18
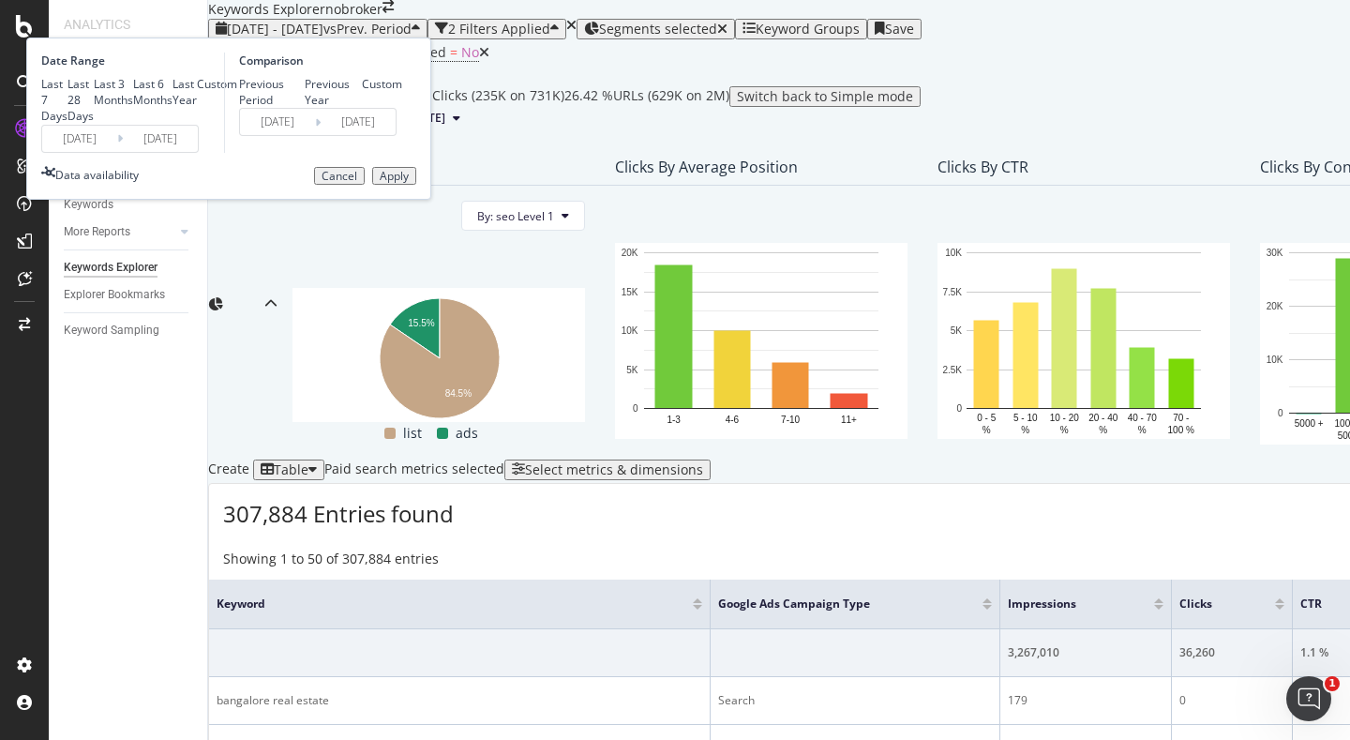
click at [117, 152] on input "[DATE]" at bounding box center [79, 139] width 75 height 26
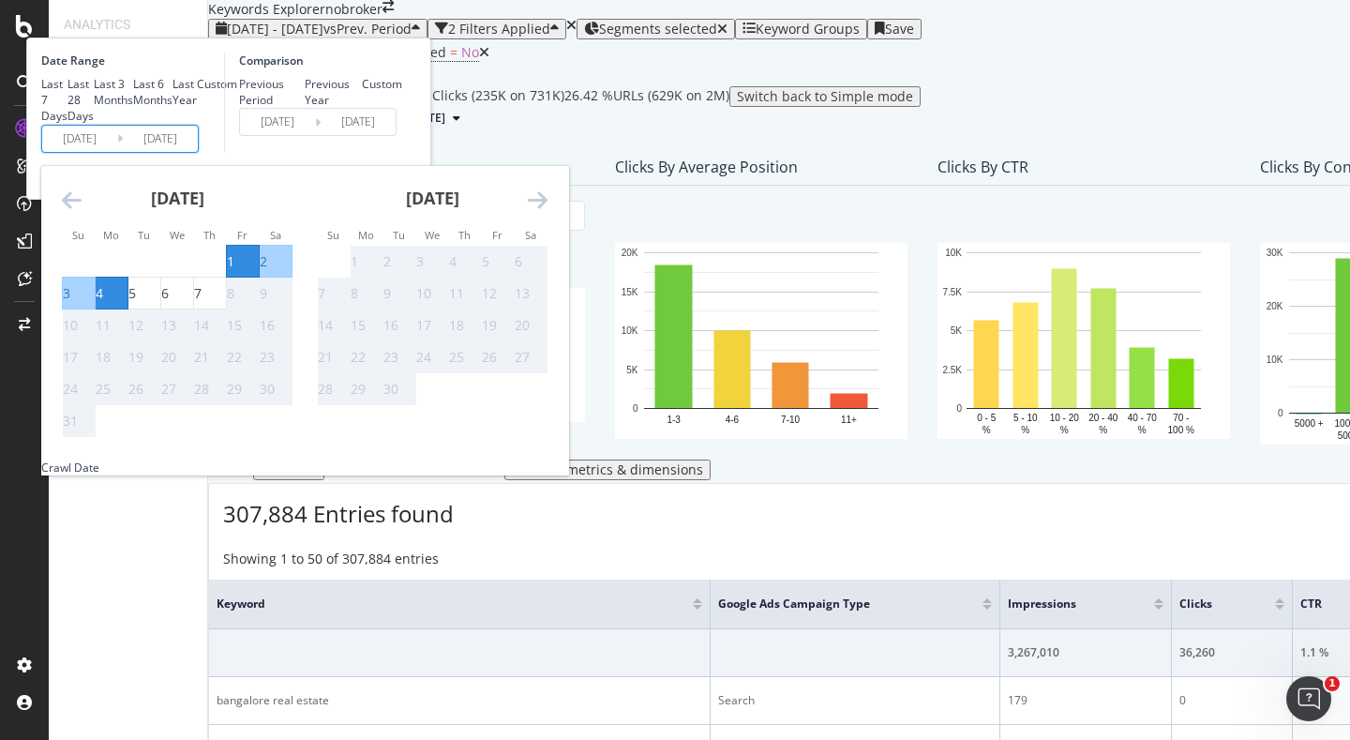
click at [234, 271] on div "1" at bounding box center [231, 261] width 8 height 19
click at [202, 303] on div "7" at bounding box center [198, 293] width 8 height 19
type input "[DATE]"
type input "2025/07/25"
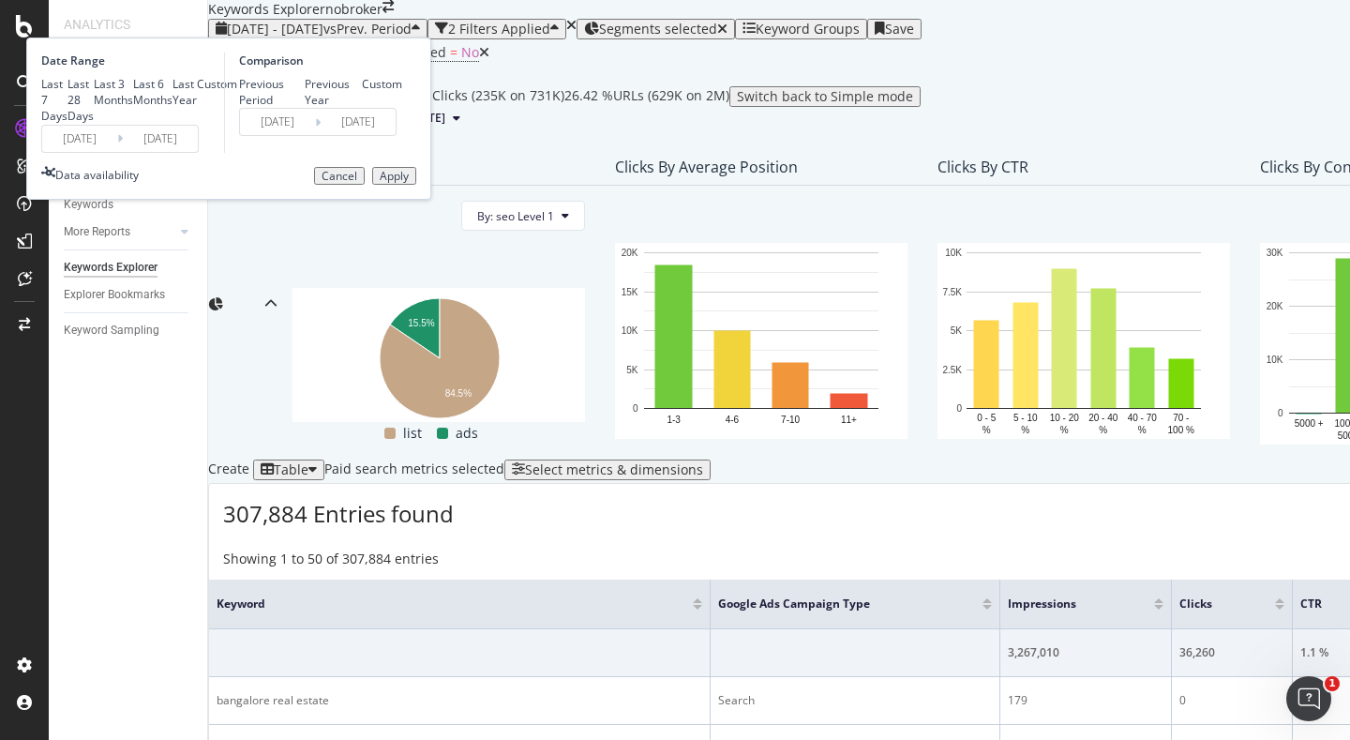
click at [409, 183] on div "Apply" at bounding box center [394, 176] width 29 height 13
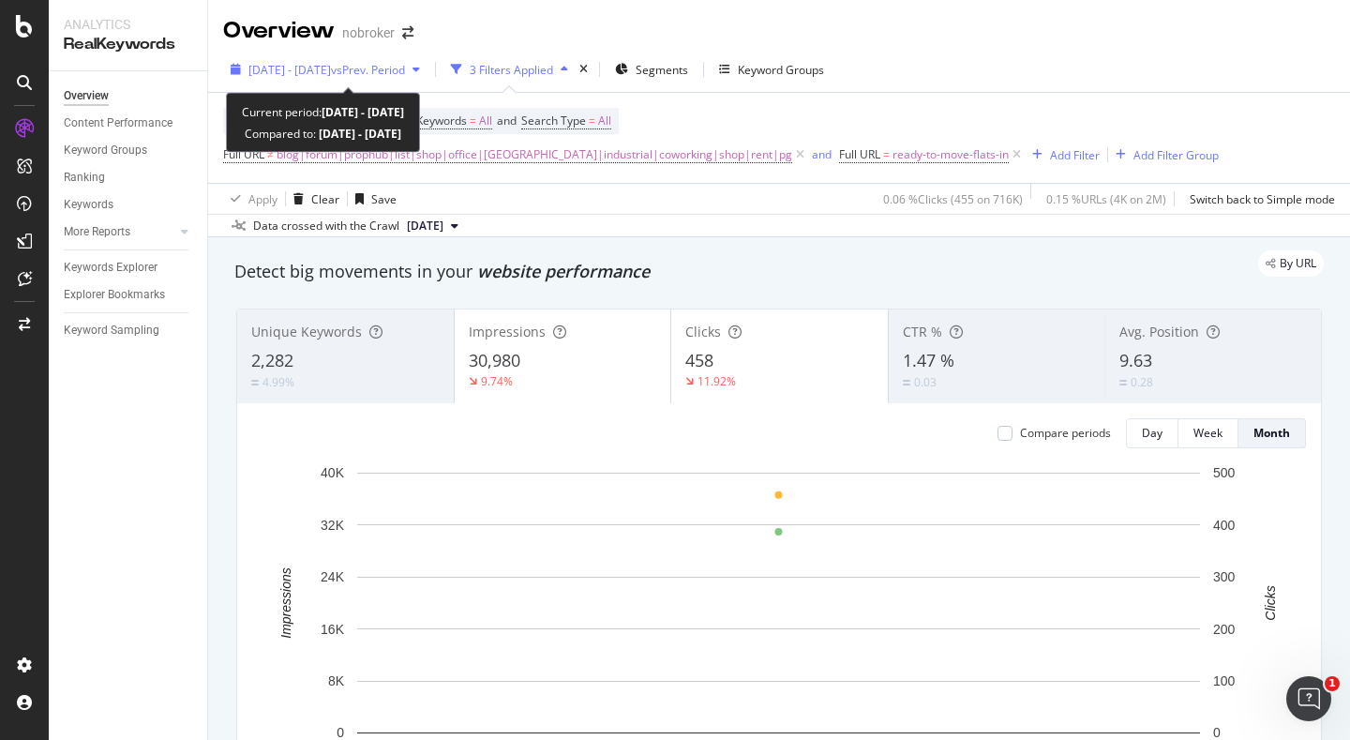
click at [314, 69] on span "[DATE] - [DATE]" at bounding box center [289, 70] width 83 height 16
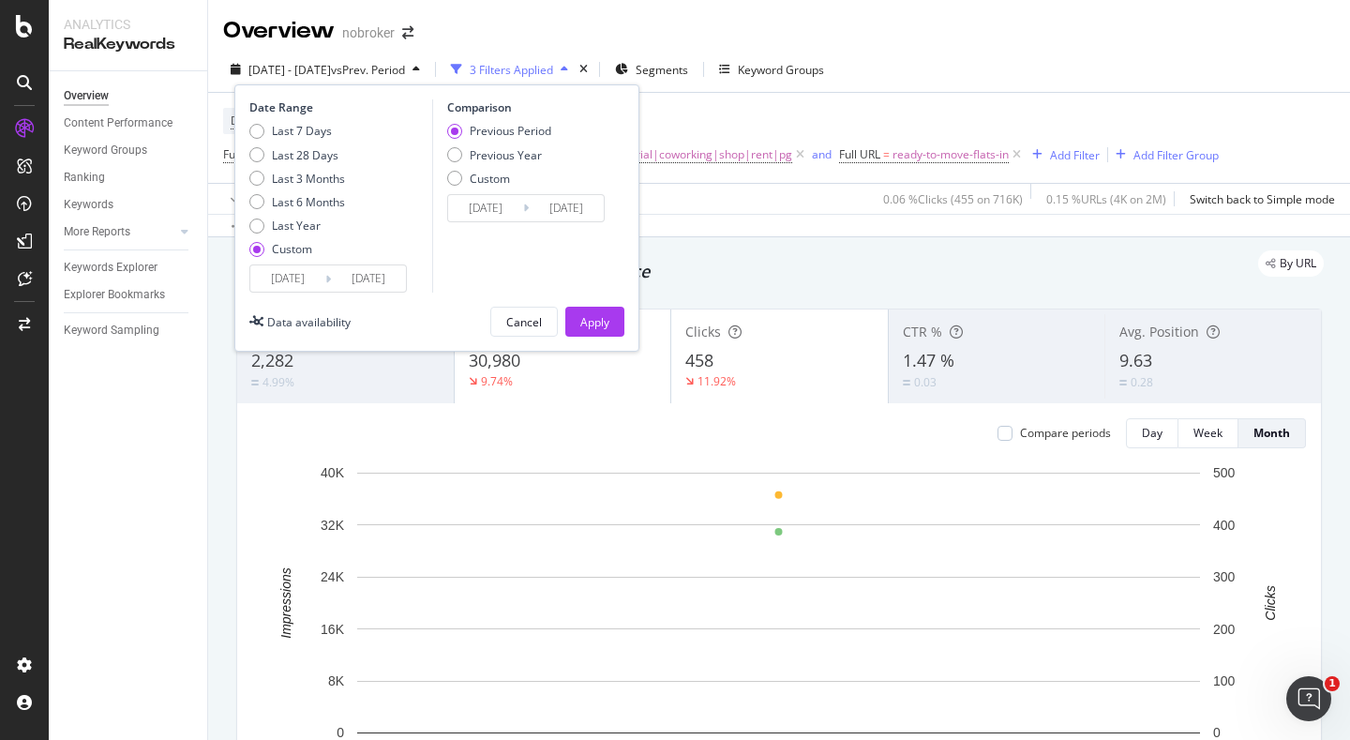
click at [282, 287] on input "[DATE]" at bounding box center [287, 278] width 75 height 26
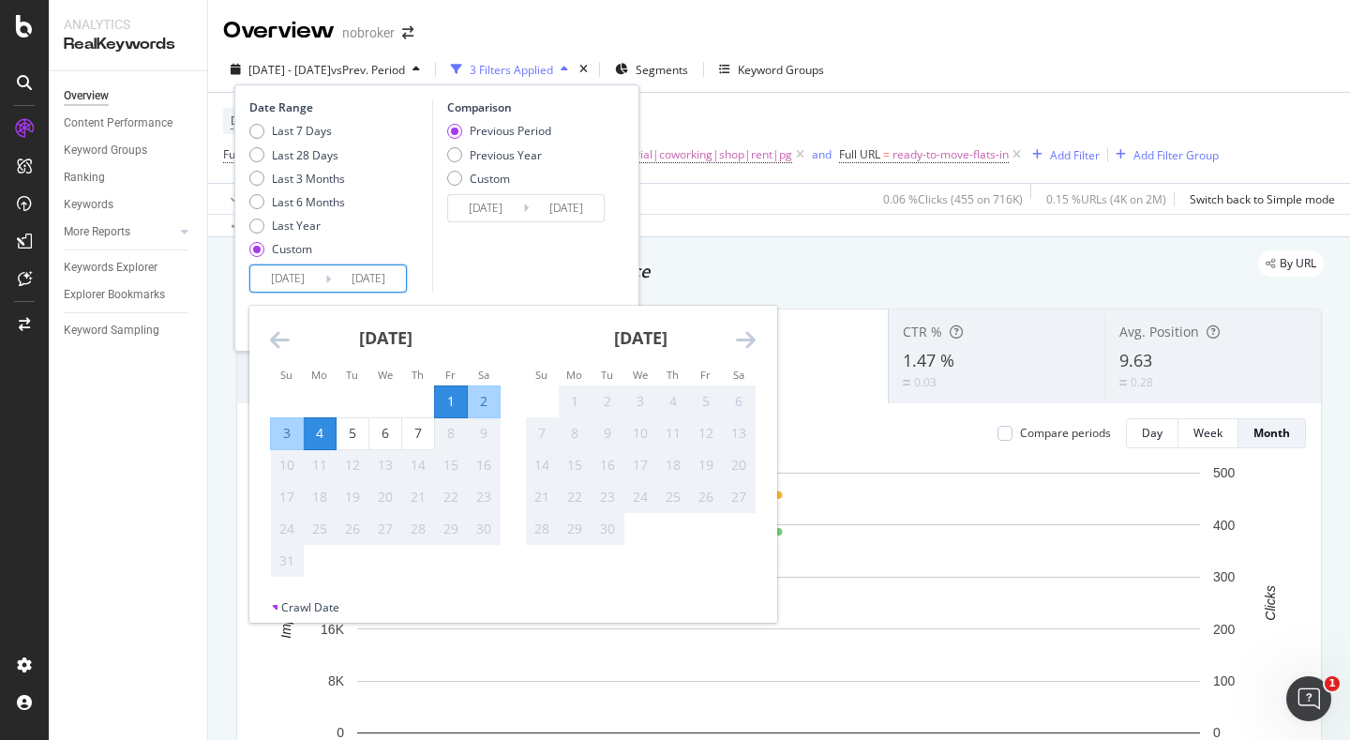
click at [453, 404] on div "1" at bounding box center [451, 401] width 32 height 19
click at [419, 444] on div "7" at bounding box center [418, 433] width 32 height 31
type input "[DATE]"
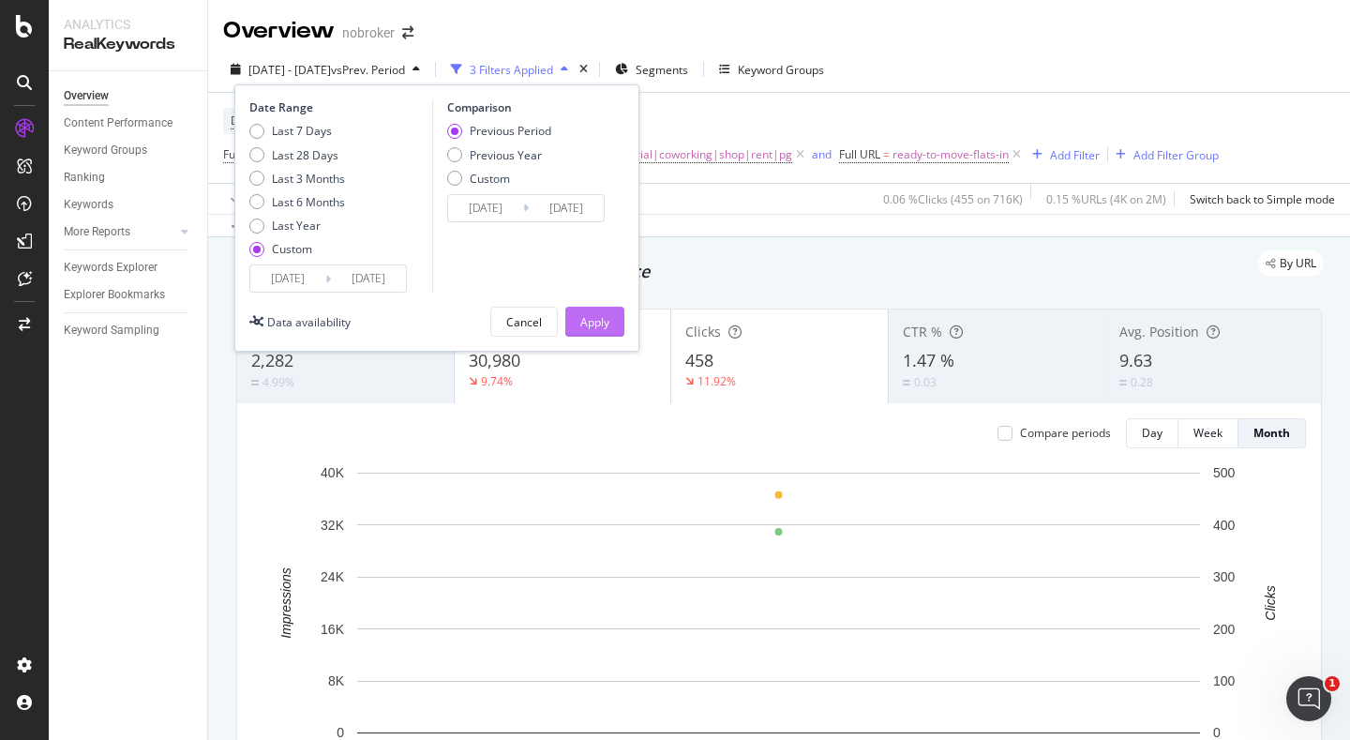
click at [580, 324] on div "Apply" at bounding box center [594, 322] width 29 height 16
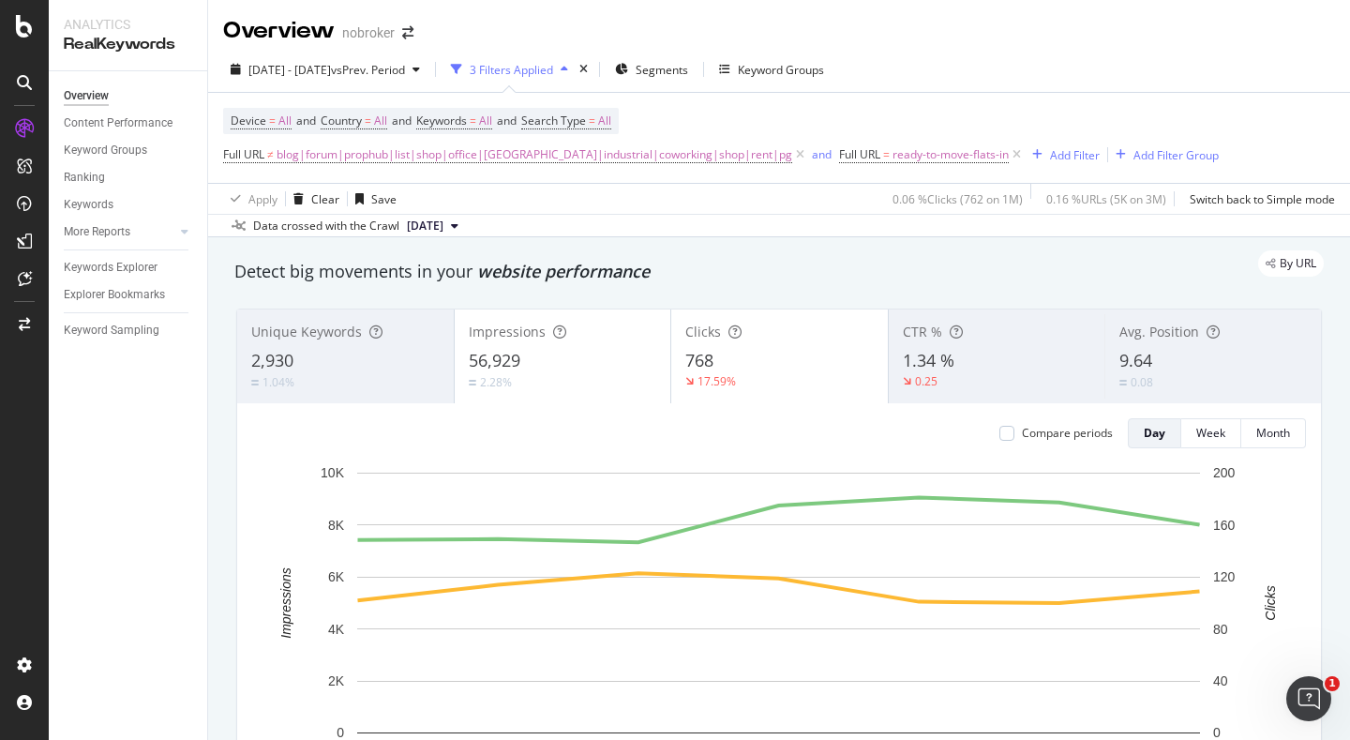
click at [1166, 383] on div "0.08" at bounding box center [1143, 382] width 47 height 18
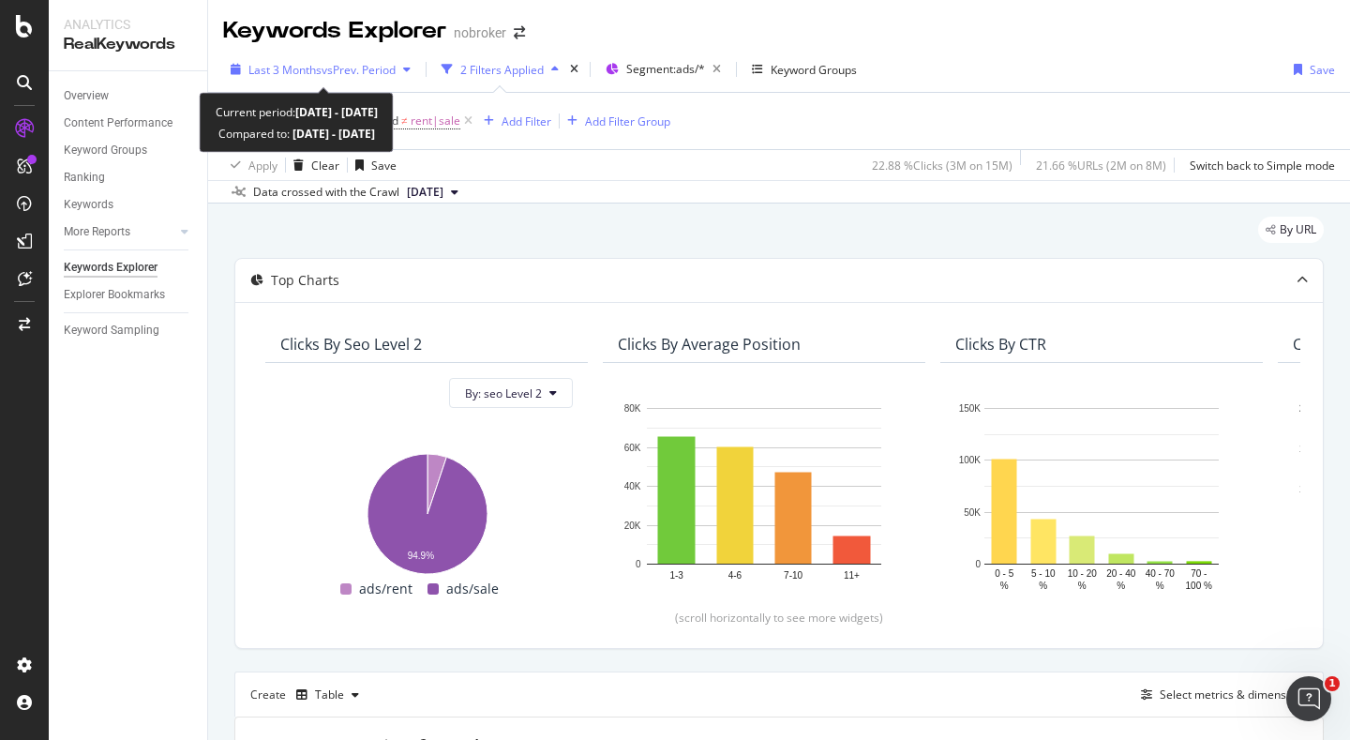
click at [303, 68] on span "Last 3 Months" at bounding box center [284, 70] width 73 height 16
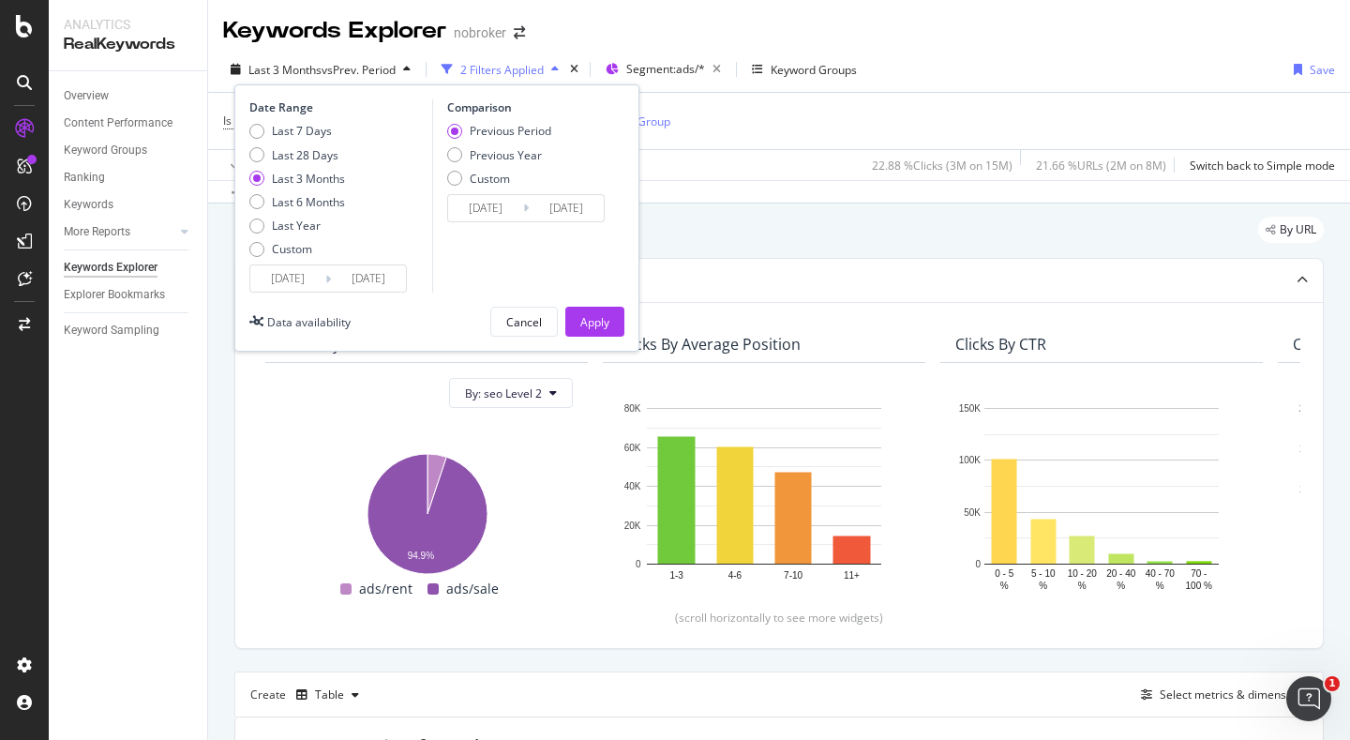
click at [299, 265] on input "[DATE]" at bounding box center [287, 278] width 75 height 26
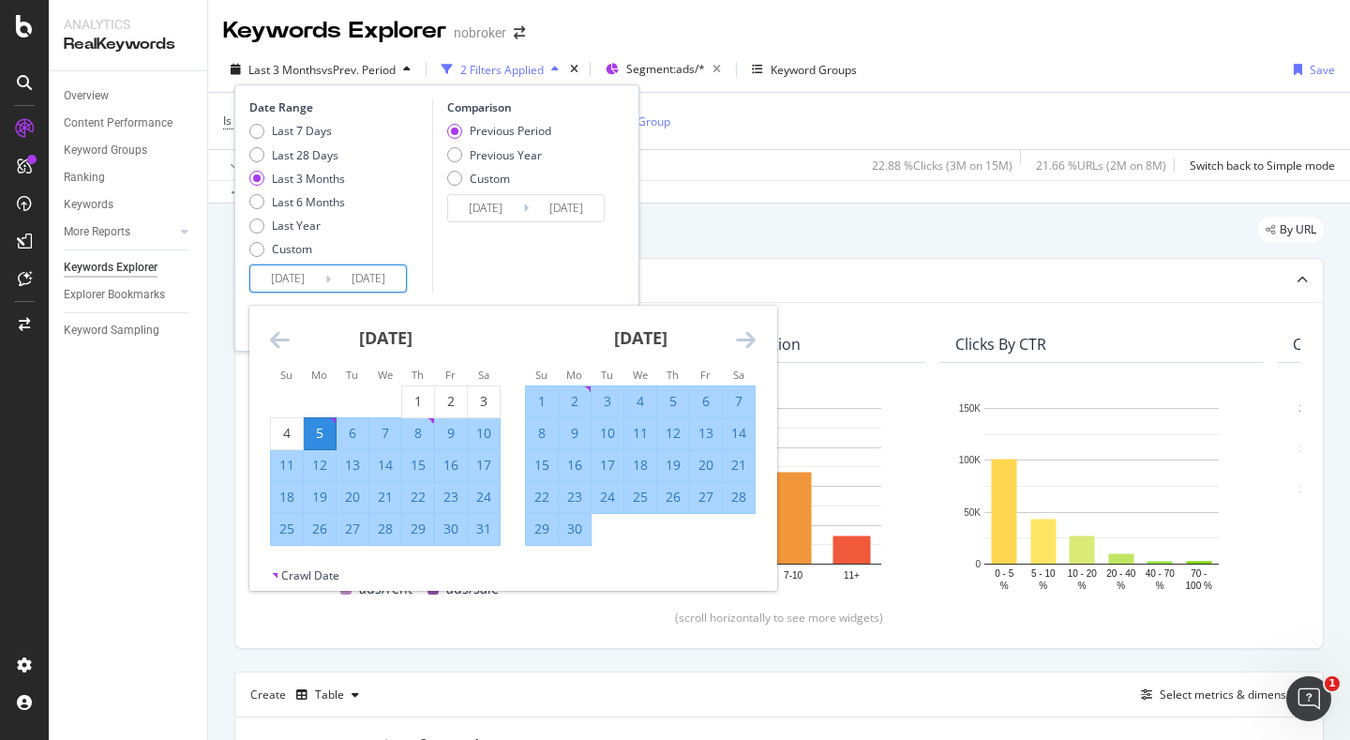
click at [745, 203] on div "Last 3 Months vs Prev. Period 2 Filters Applied Segment: ads/* Keyword Groups D…" at bounding box center [779, 125] width 1142 height 157
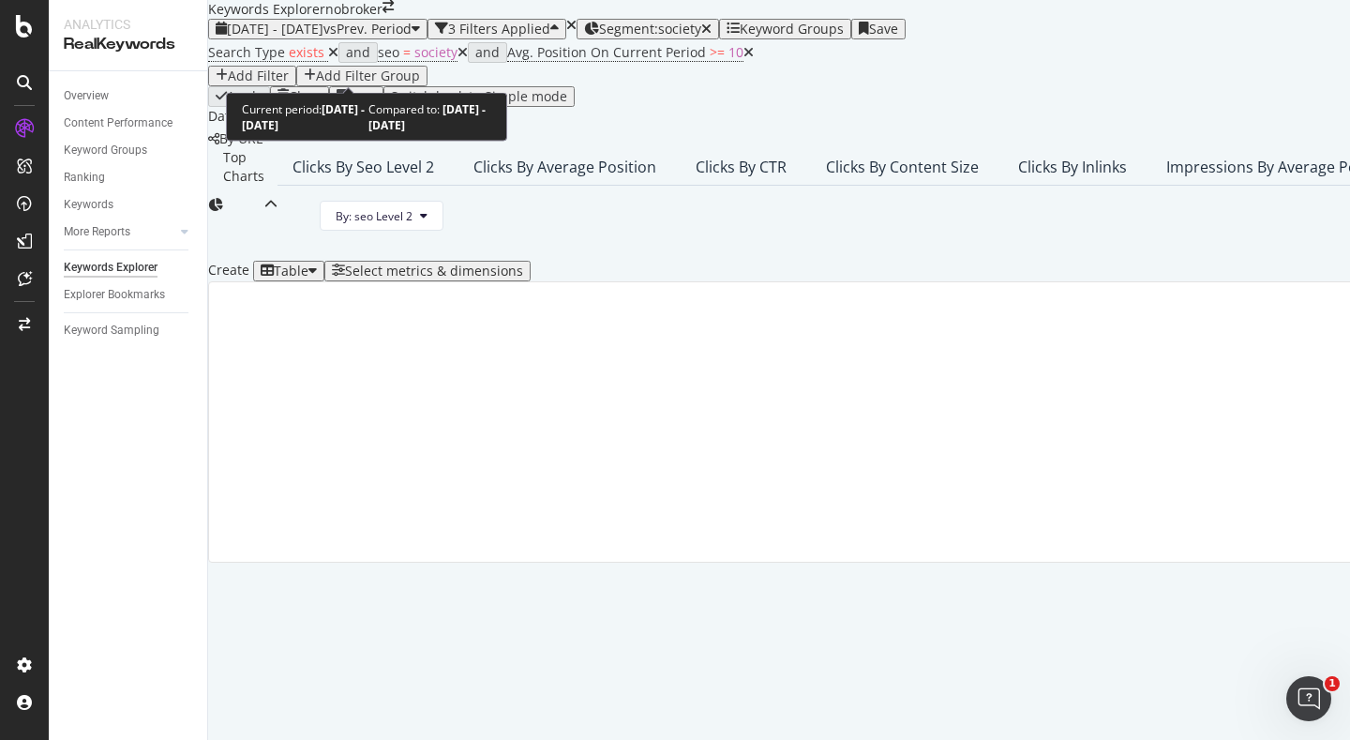
click at [307, 39] on span "[DATE] - [DATE] vs Prev. Period" at bounding box center [317, 29] width 219 height 21
click at [305, 38] on span "2025 Aug. 1st - Aug. 4th" at bounding box center [275, 29] width 97 height 18
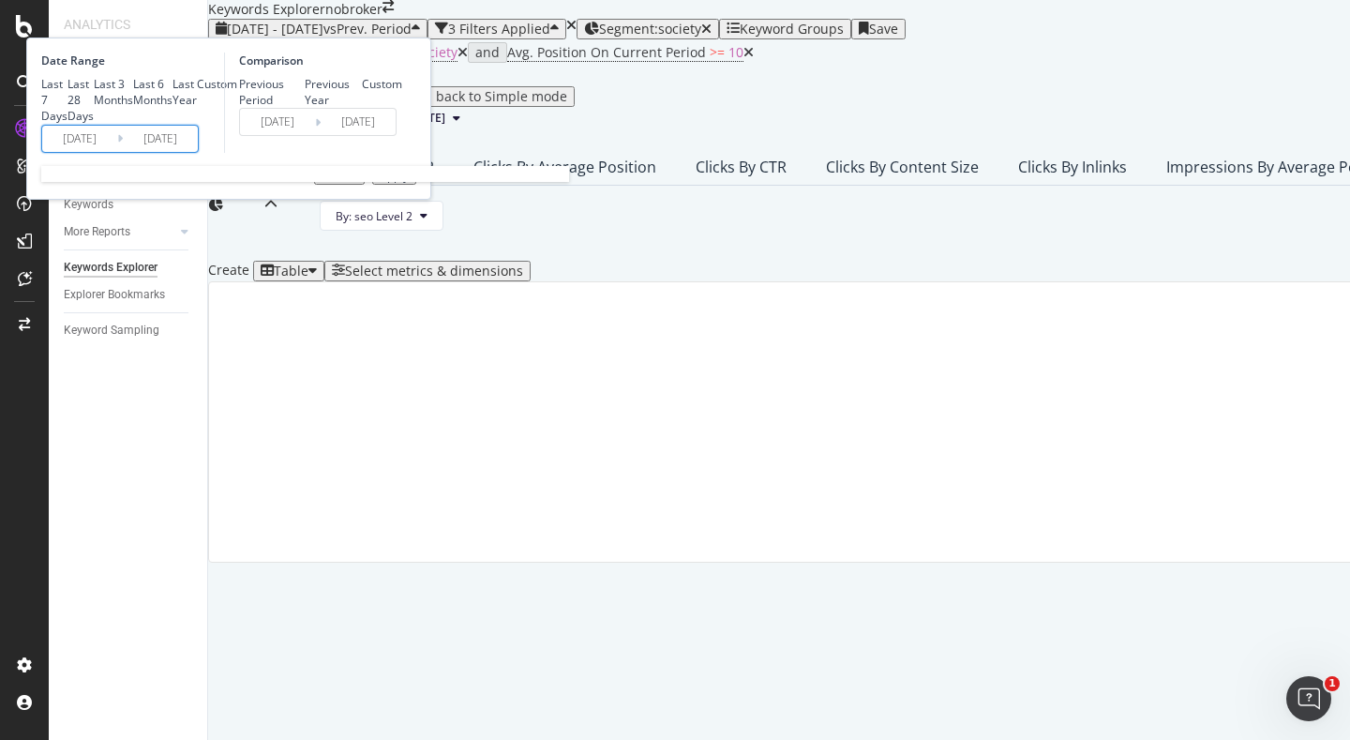
click at [117, 152] on input "2025/08/01" at bounding box center [79, 139] width 75 height 26
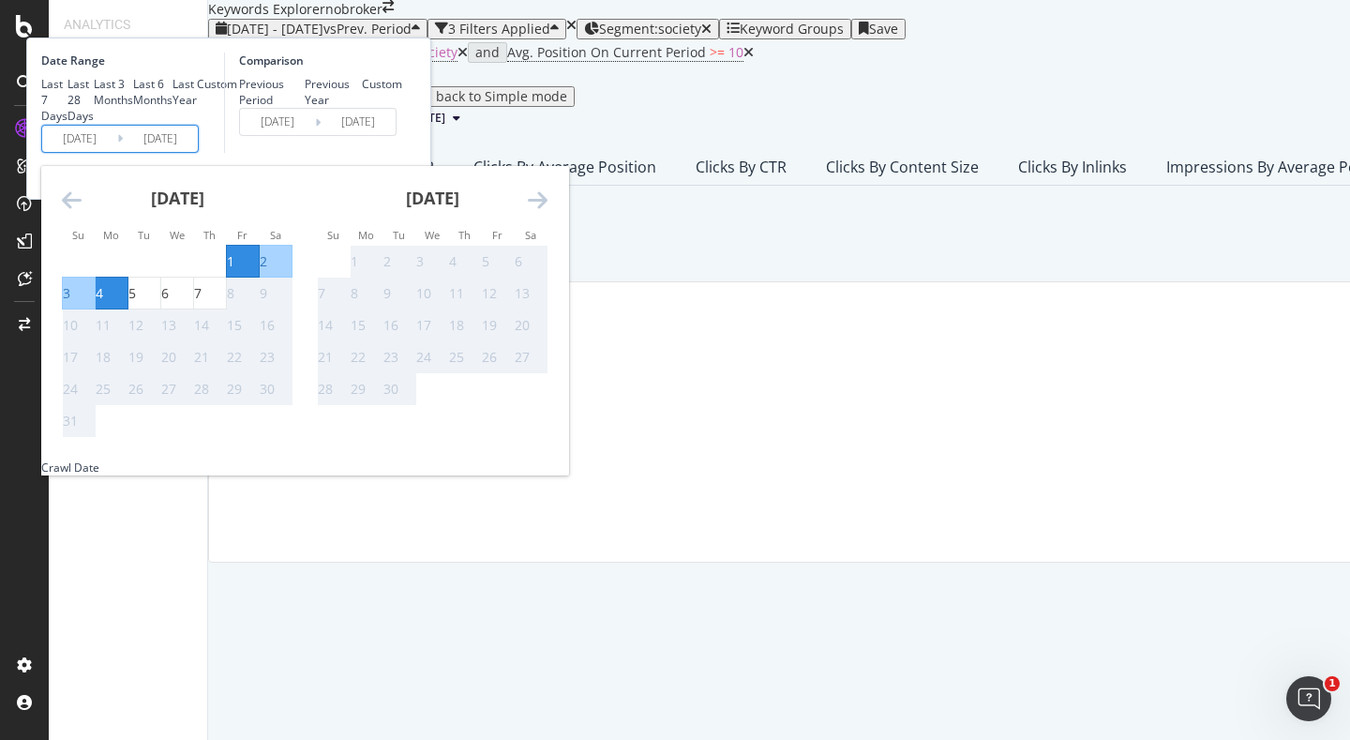
click at [234, 271] on div "1" at bounding box center [231, 261] width 8 height 19
click at [226, 303] on div "7" at bounding box center [210, 293] width 32 height 19
type input "2025/08/07"
type input "2025/07/25"
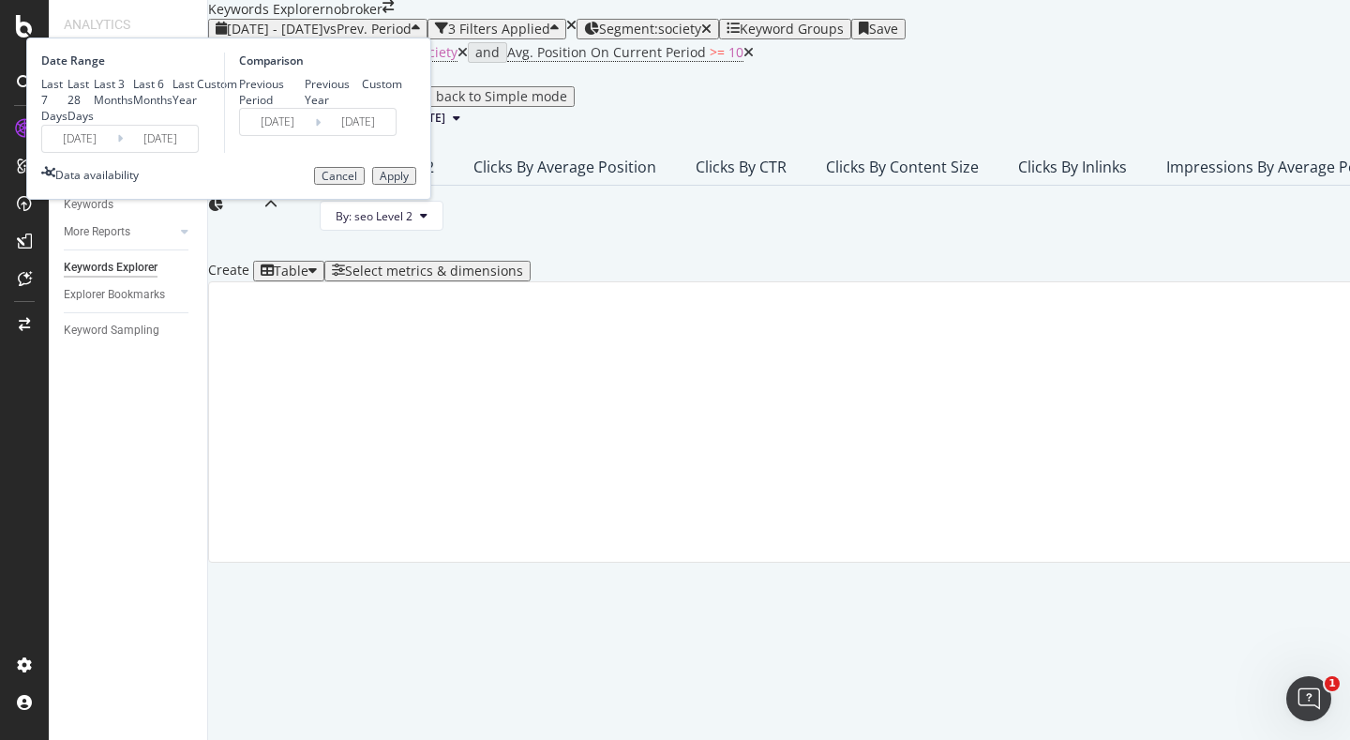
click at [416, 186] on button "Apply" at bounding box center [394, 176] width 44 height 19
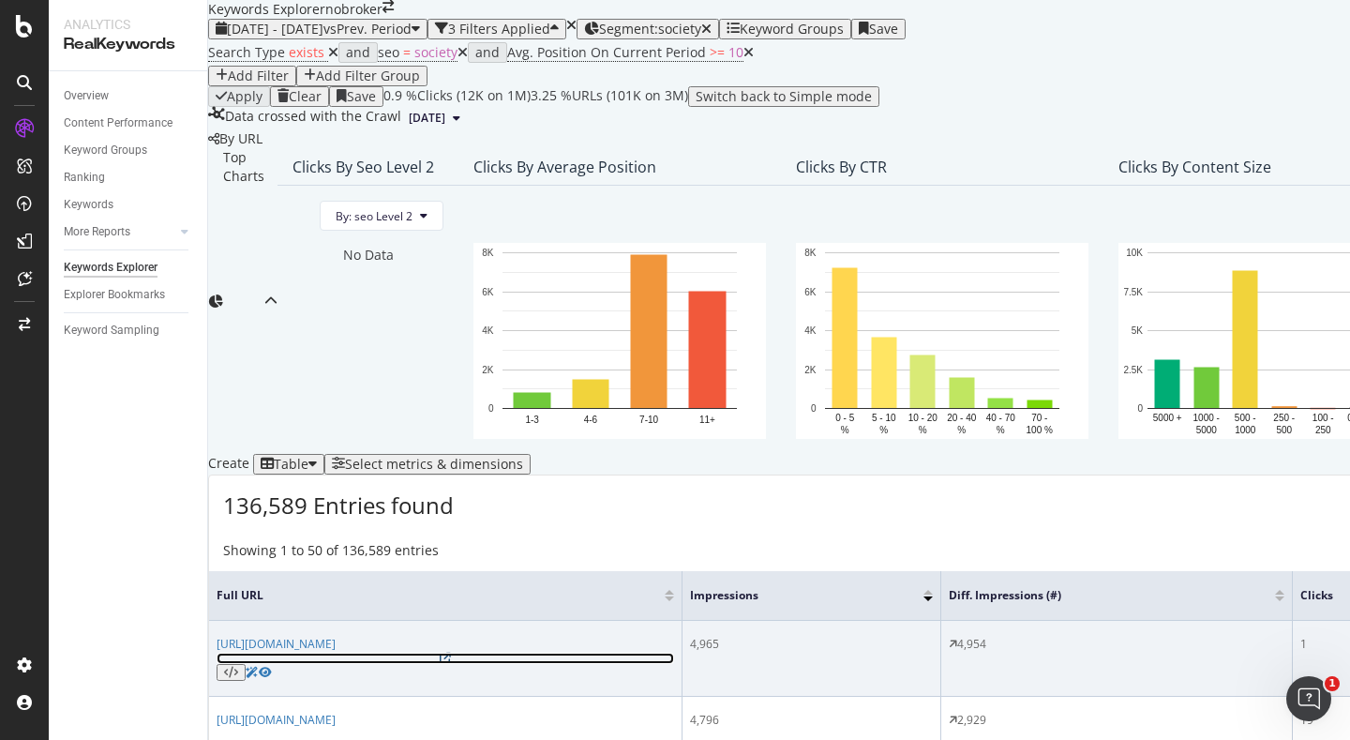
click at [451, 653] on icon at bounding box center [445, 658] width 11 height 11
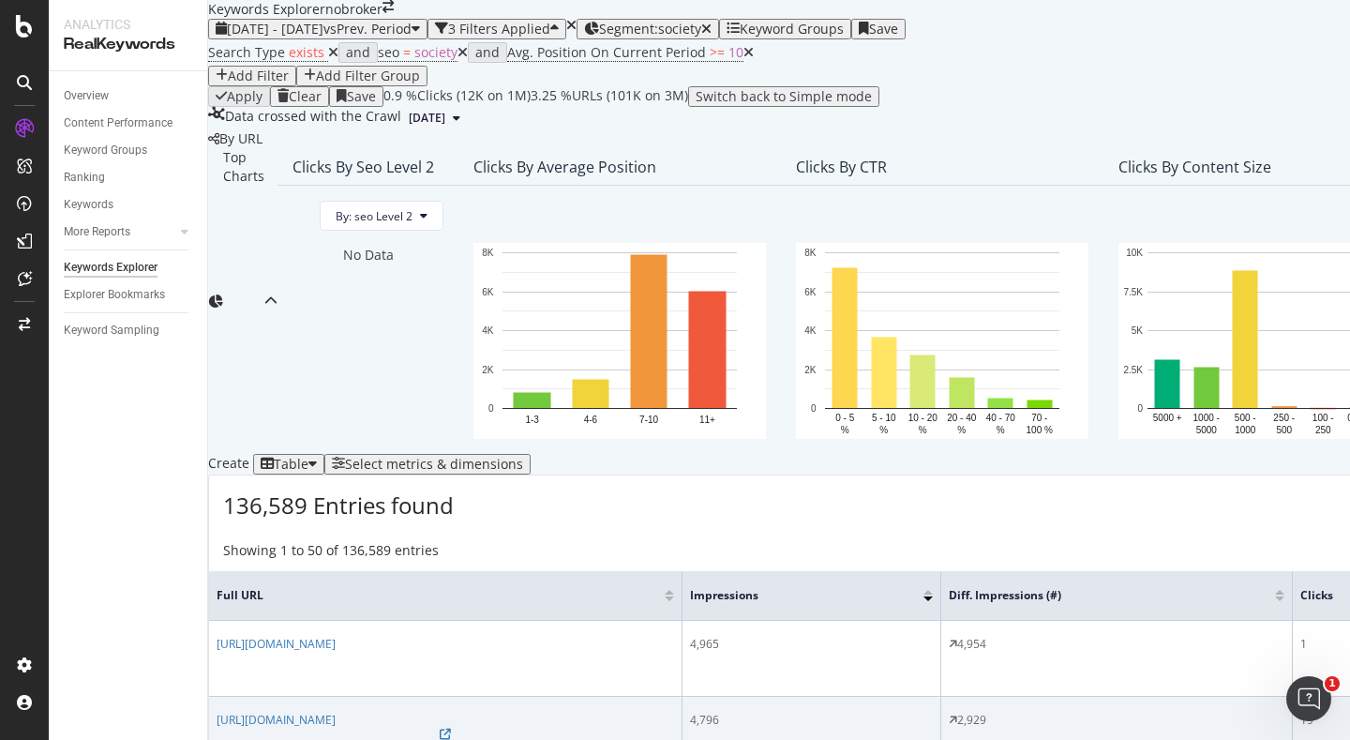
scroll to position [0, 49]
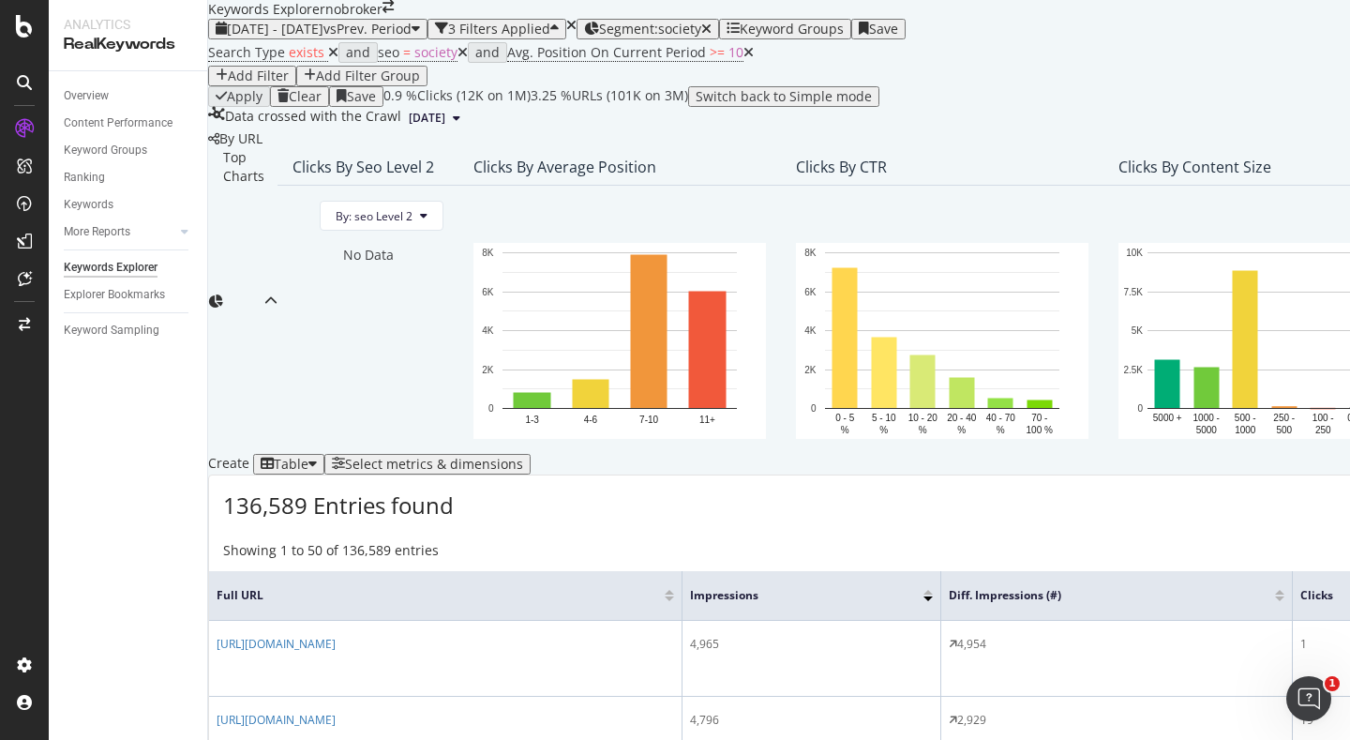
click at [1275, 590] on div at bounding box center [1279, 592] width 9 height 5
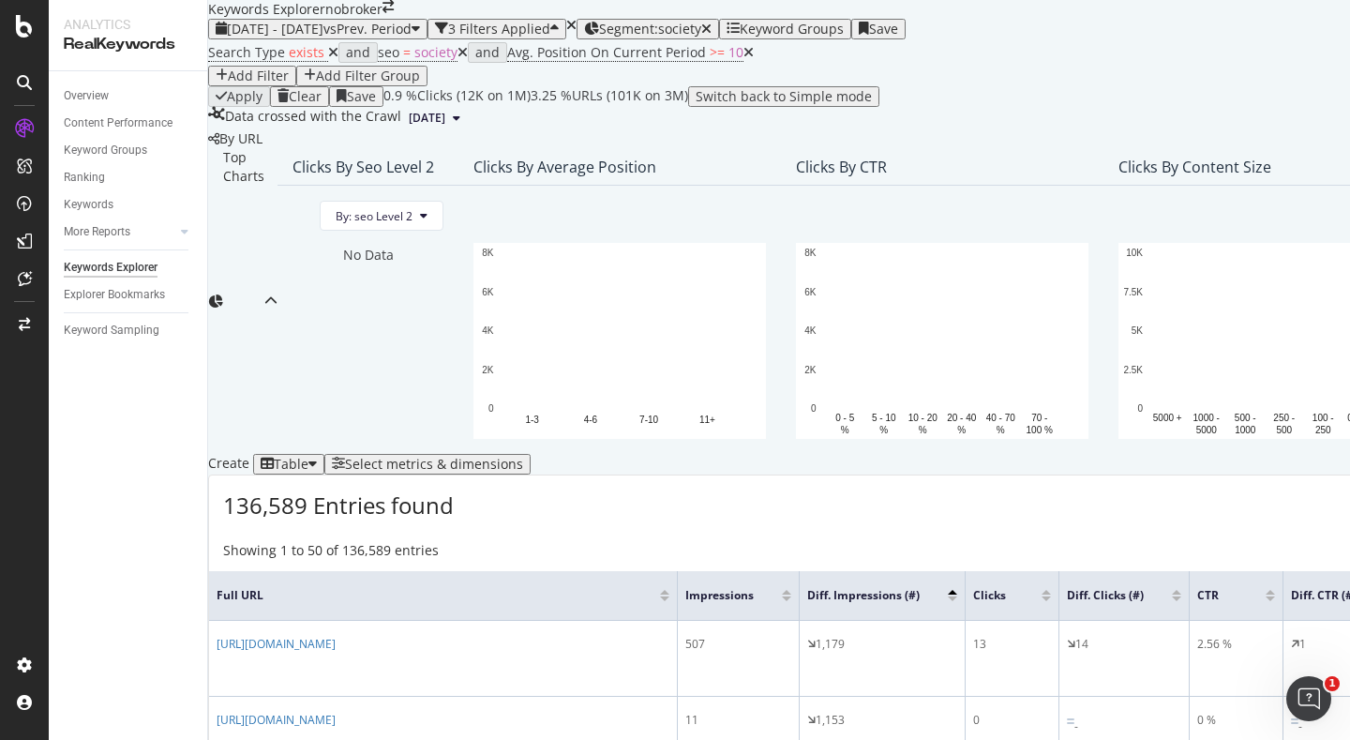
scroll to position [637, 0]
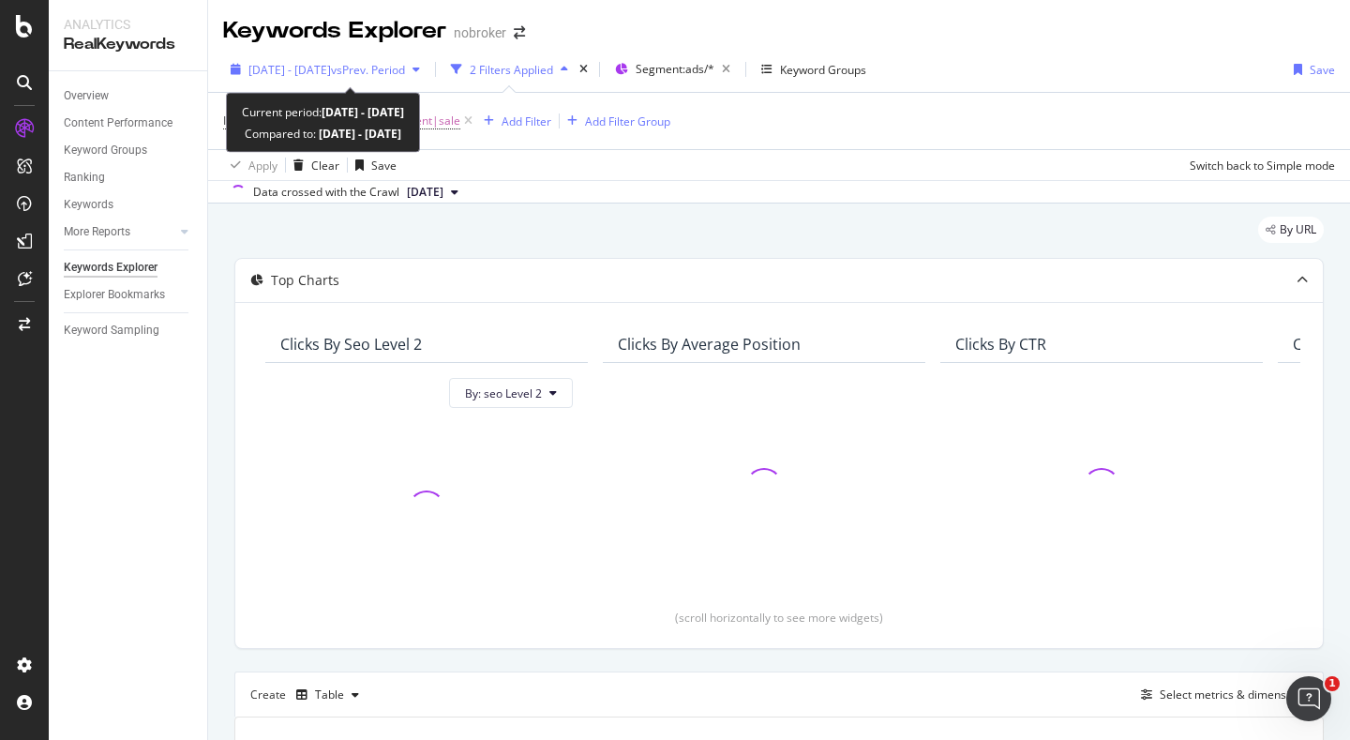
click at [297, 71] on span "[DATE] - [DATE]" at bounding box center [289, 70] width 83 height 16
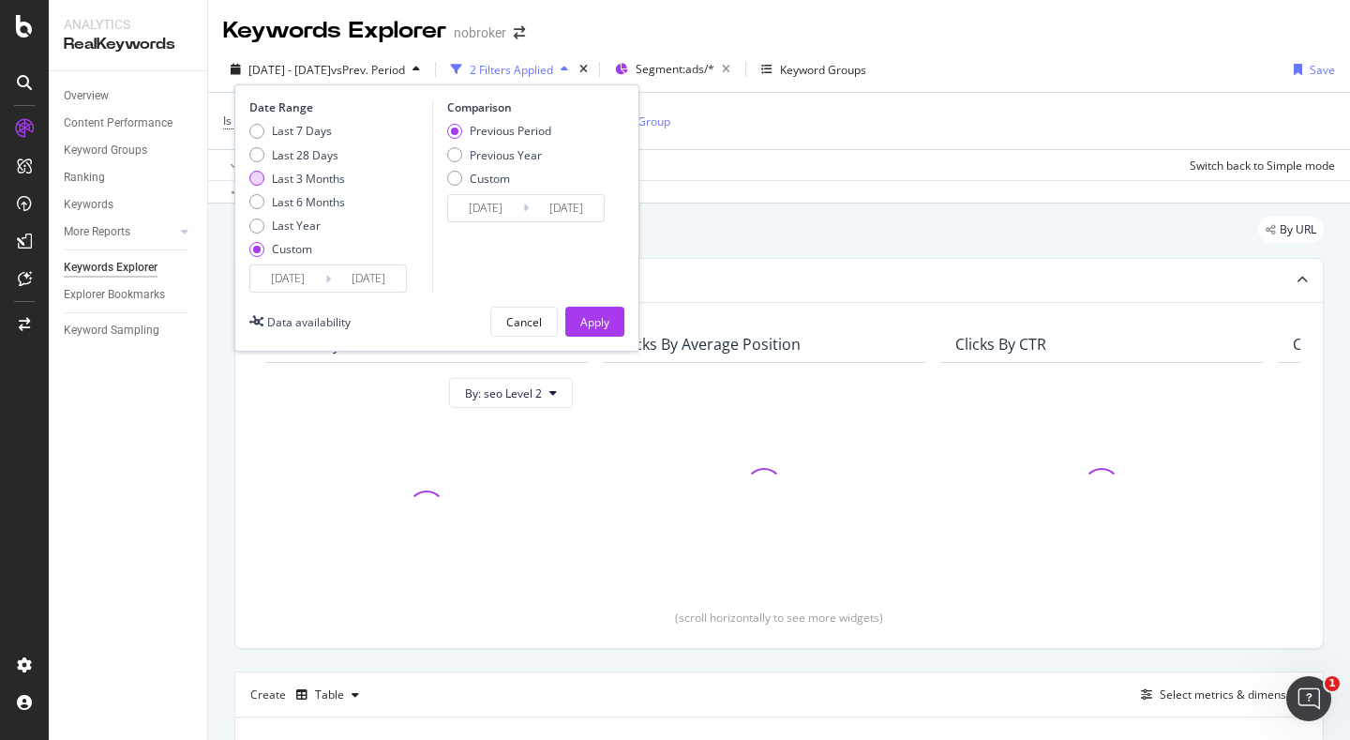
click at [289, 182] on div "Last 3 Months" at bounding box center [308, 179] width 73 height 16
type input "[DATE]"
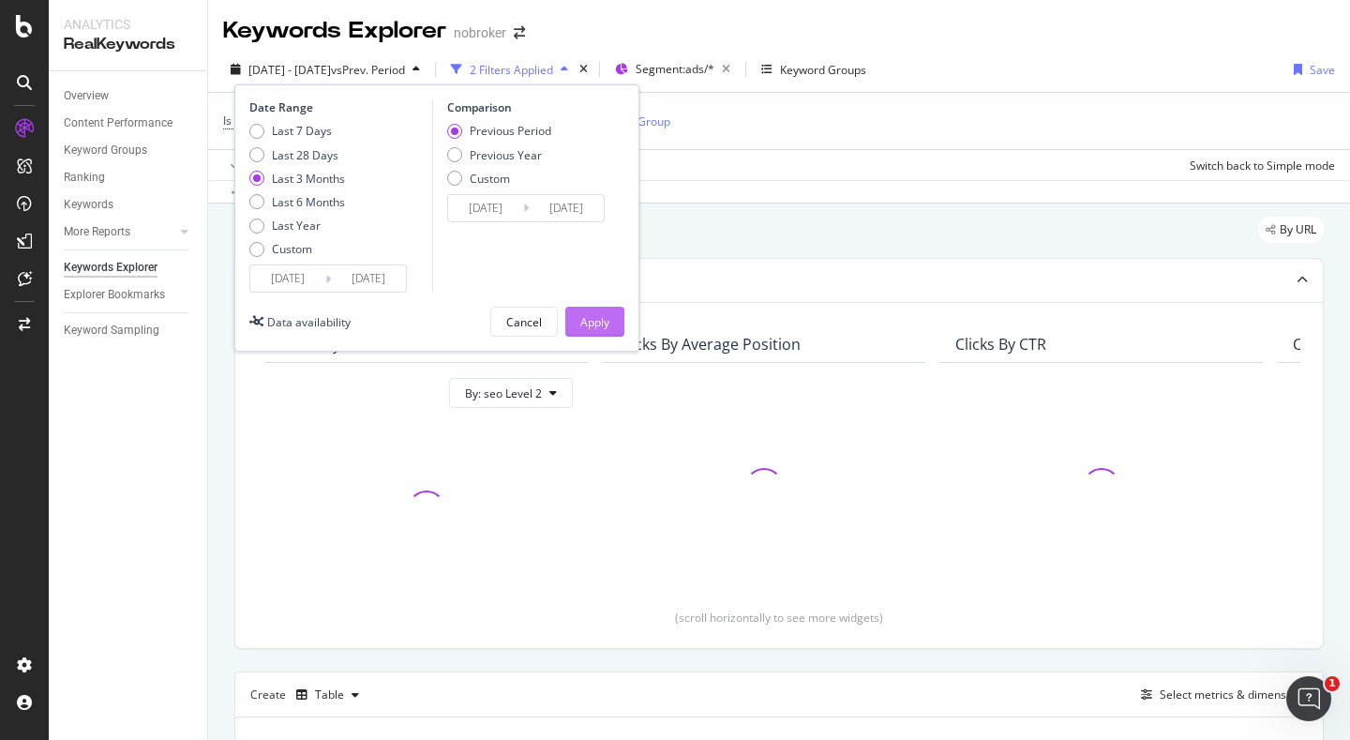
click at [570, 320] on button "Apply" at bounding box center [594, 322] width 59 height 30
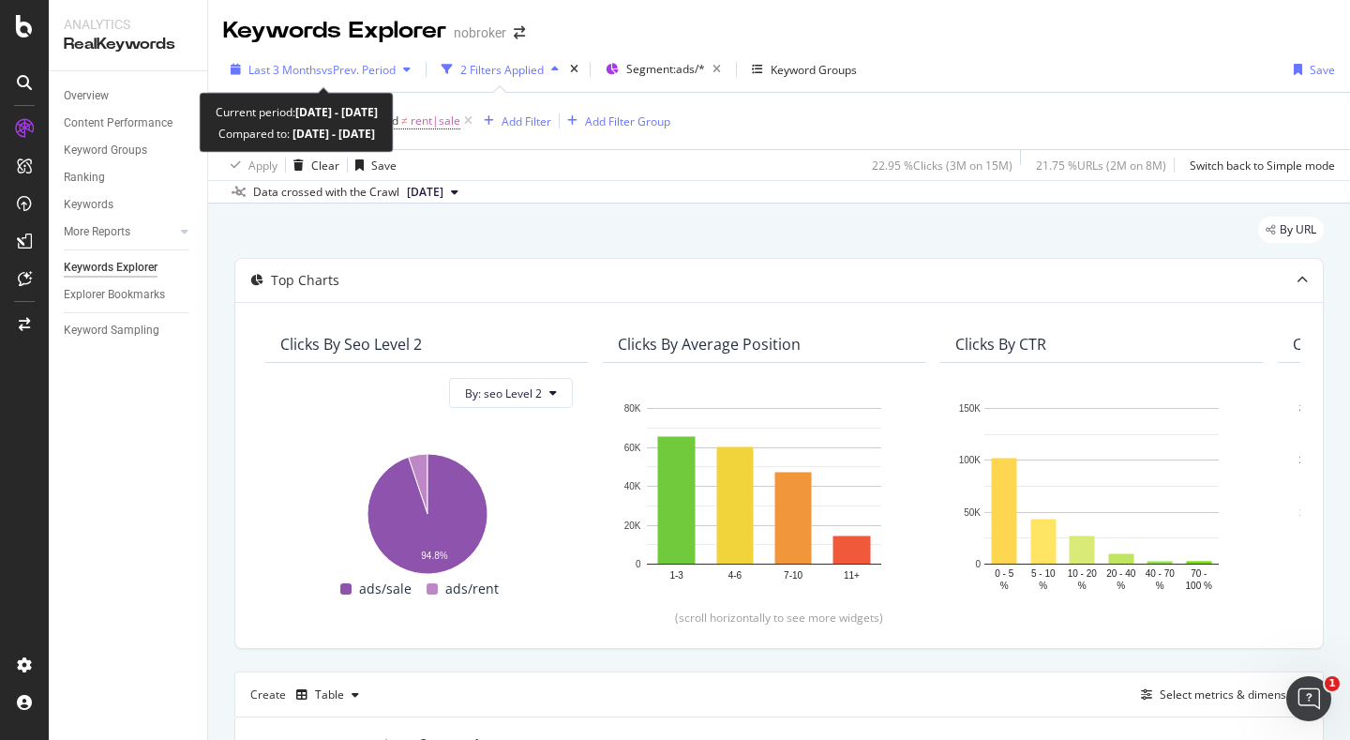
click at [313, 67] on span "Last 3 Months" at bounding box center [284, 70] width 73 height 16
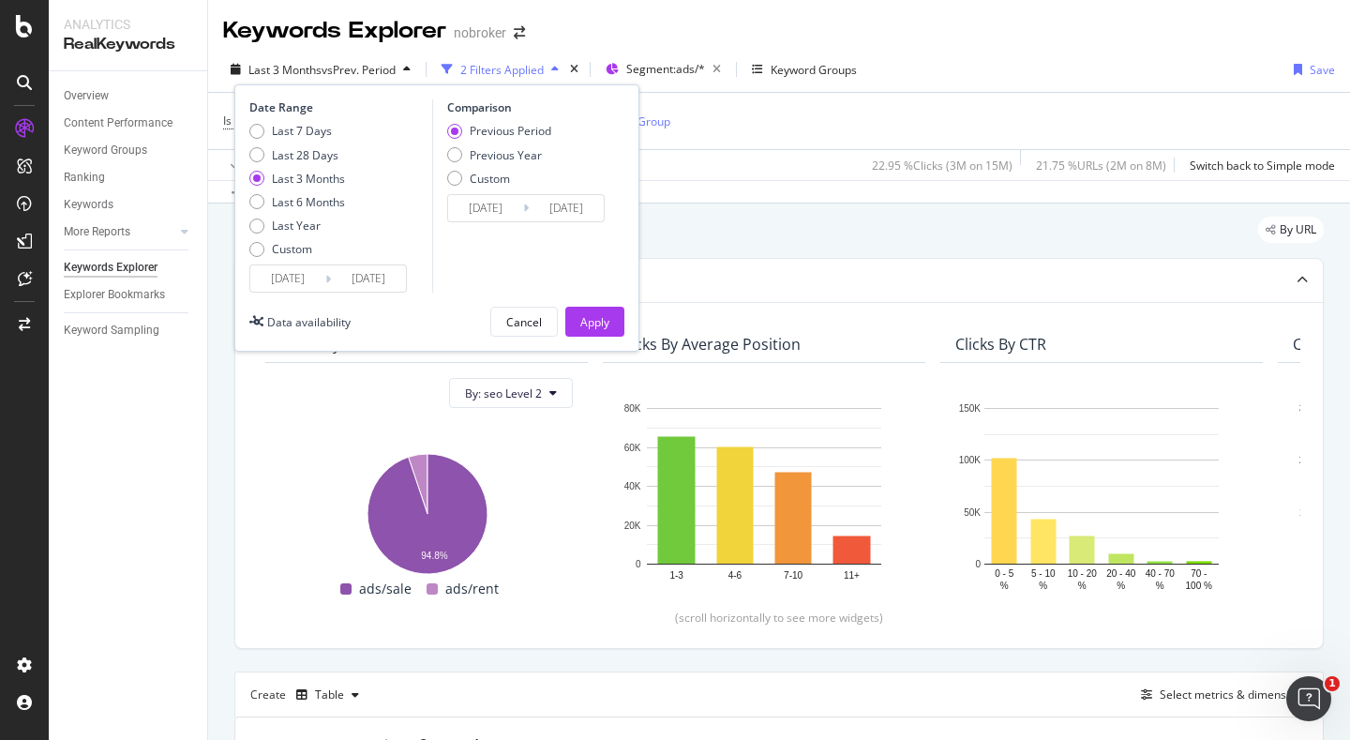
click at [320, 178] on div "Last 3 Months" at bounding box center [308, 179] width 73 height 16
click at [610, 332] on button "Apply" at bounding box center [594, 322] width 59 height 30
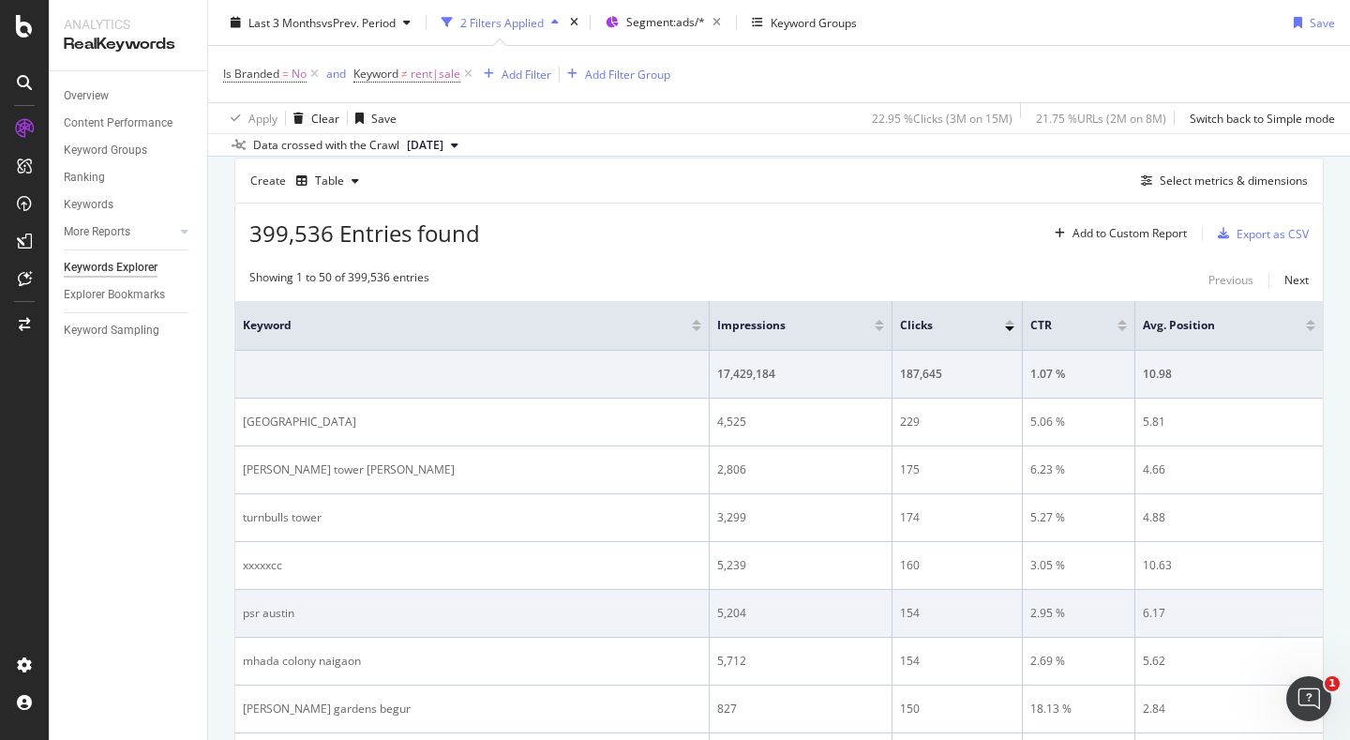
scroll to position [508, 0]
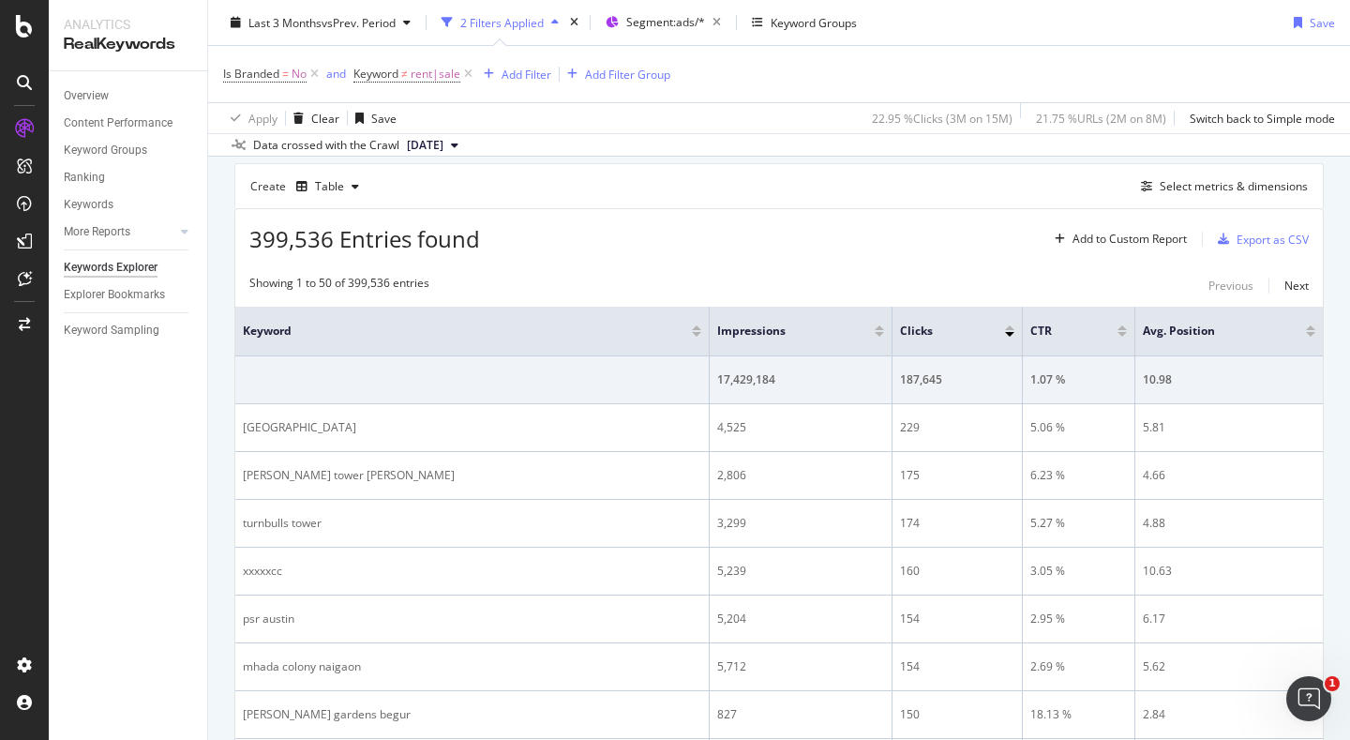
click at [1195, 200] on div "Create Table Select metrics & dimensions" at bounding box center [779, 185] width 1090 height 45
click at [1194, 182] on div "Select metrics & dimensions" at bounding box center [1234, 186] width 148 height 16
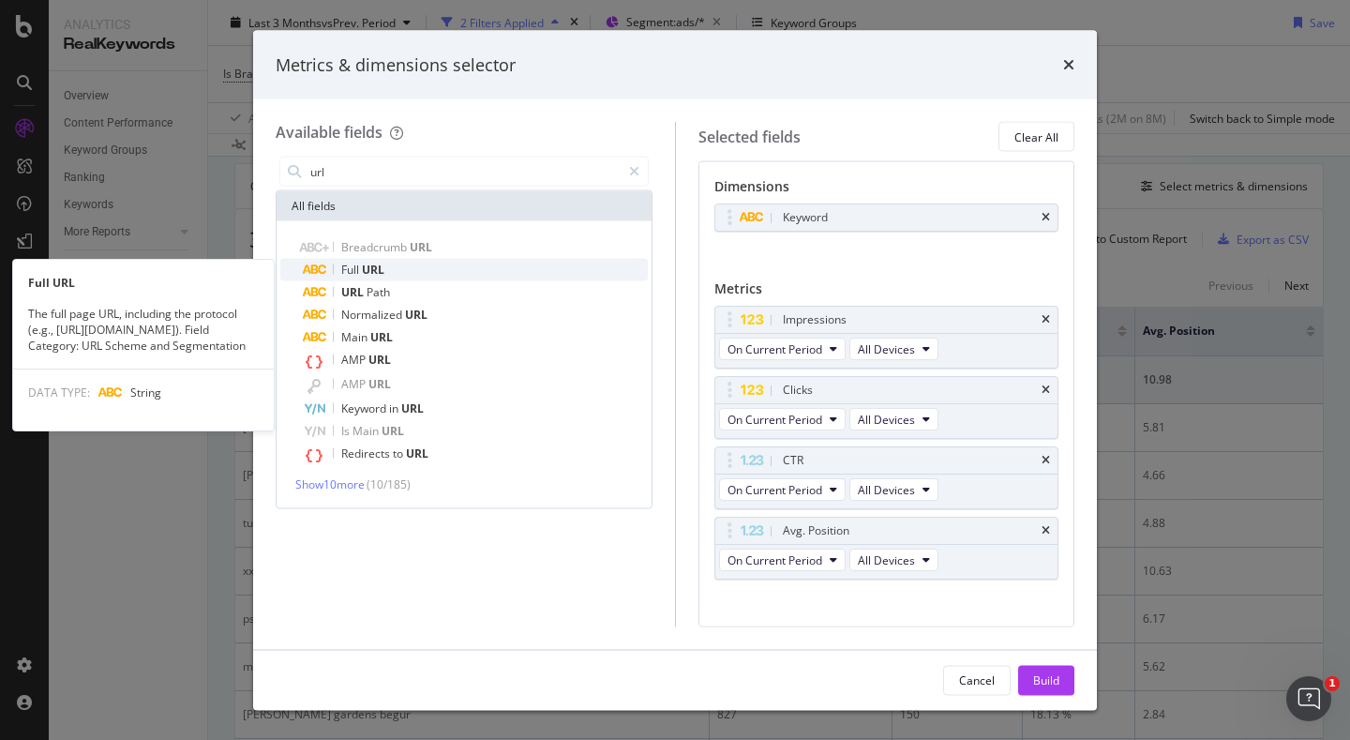
type input "url"
click at [399, 272] on div "Full URL" at bounding box center [475, 270] width 345 height 23
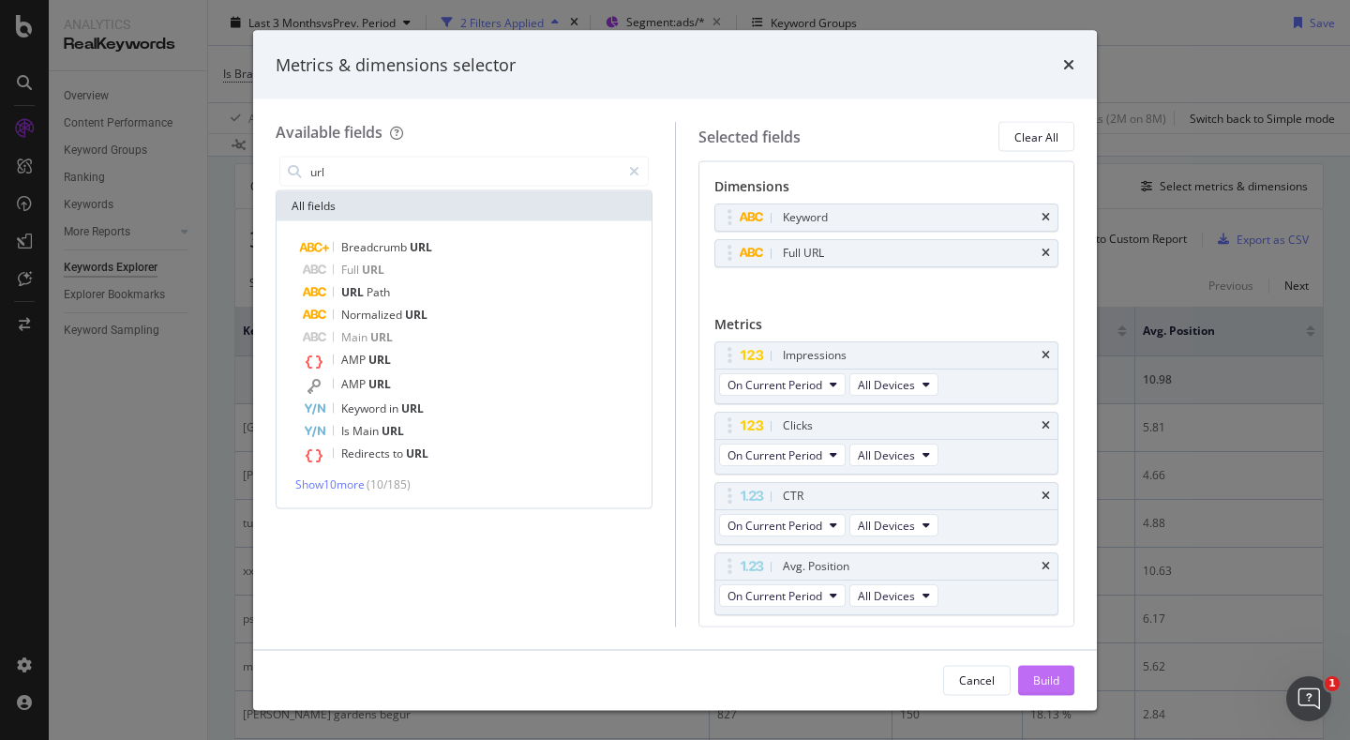
click at [1034, 679] on div "Build" at bounding box center [1046, 679] width 26 height 16
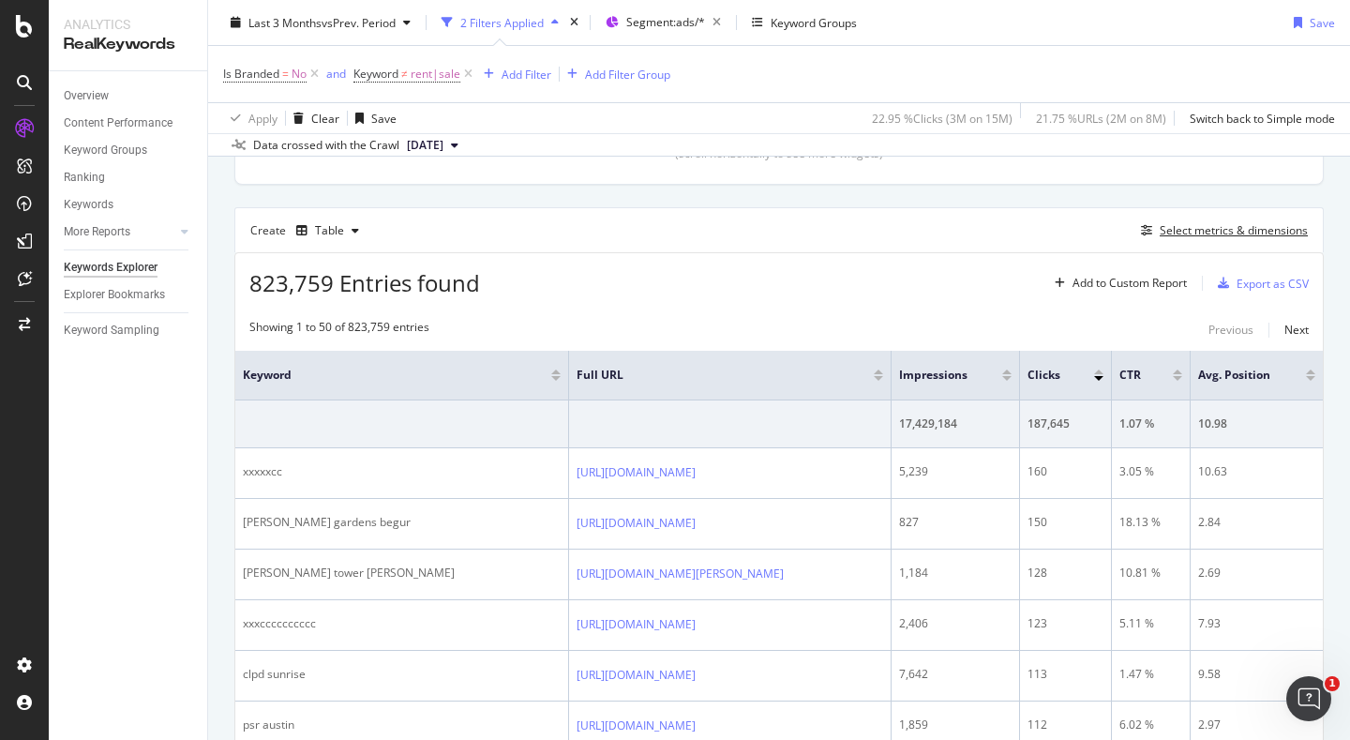
scroll to position [457, 0]
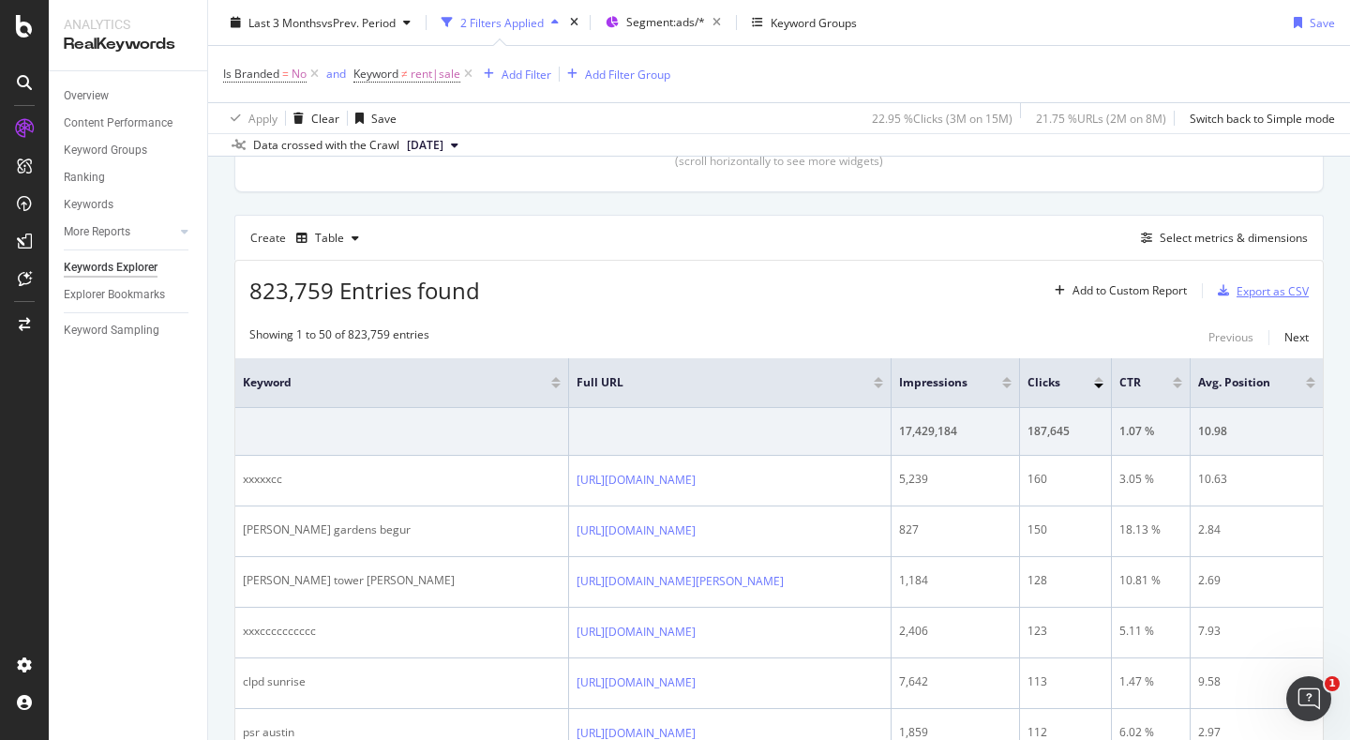
click at [1268, 290] on div "Export as CSV" at bounding box center [1273, 291] width 72 height 16
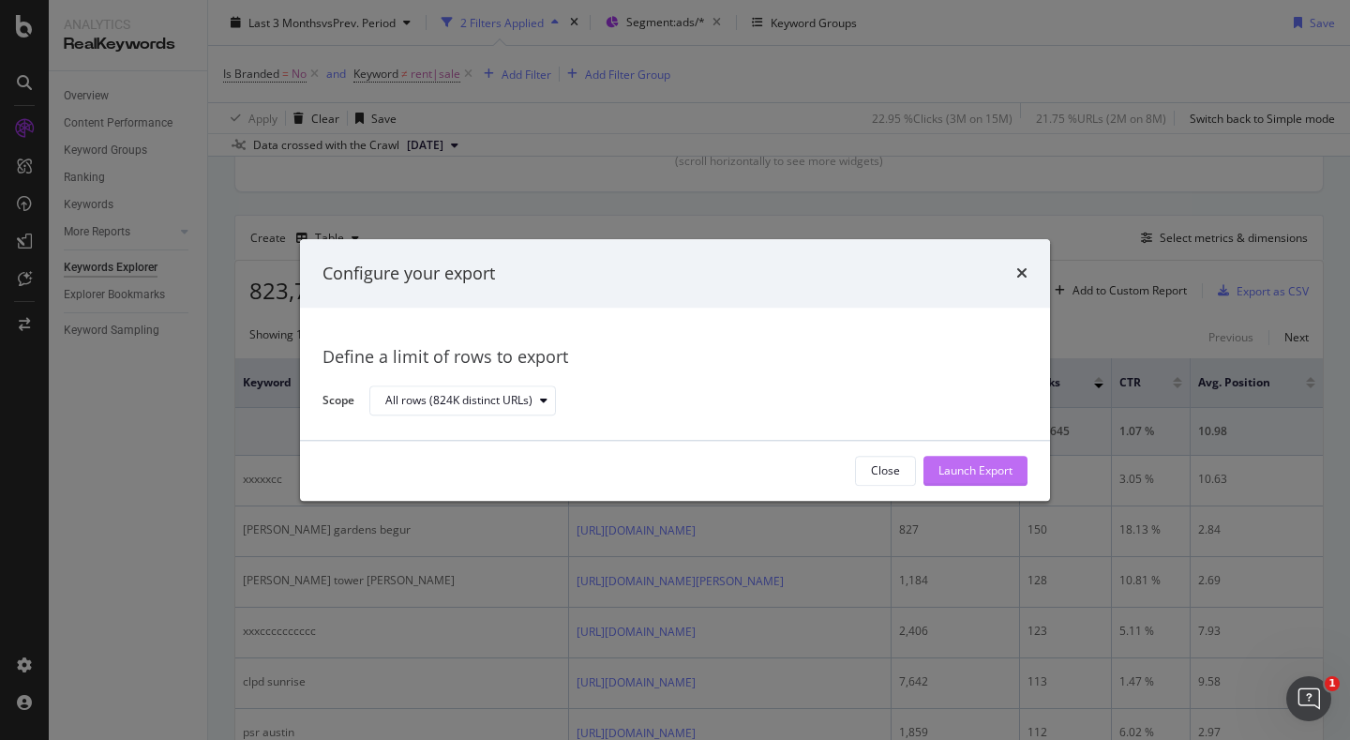
click at [1003, 476] on div "Launch Export" at bounding box center [976, 471] width 74 height 16
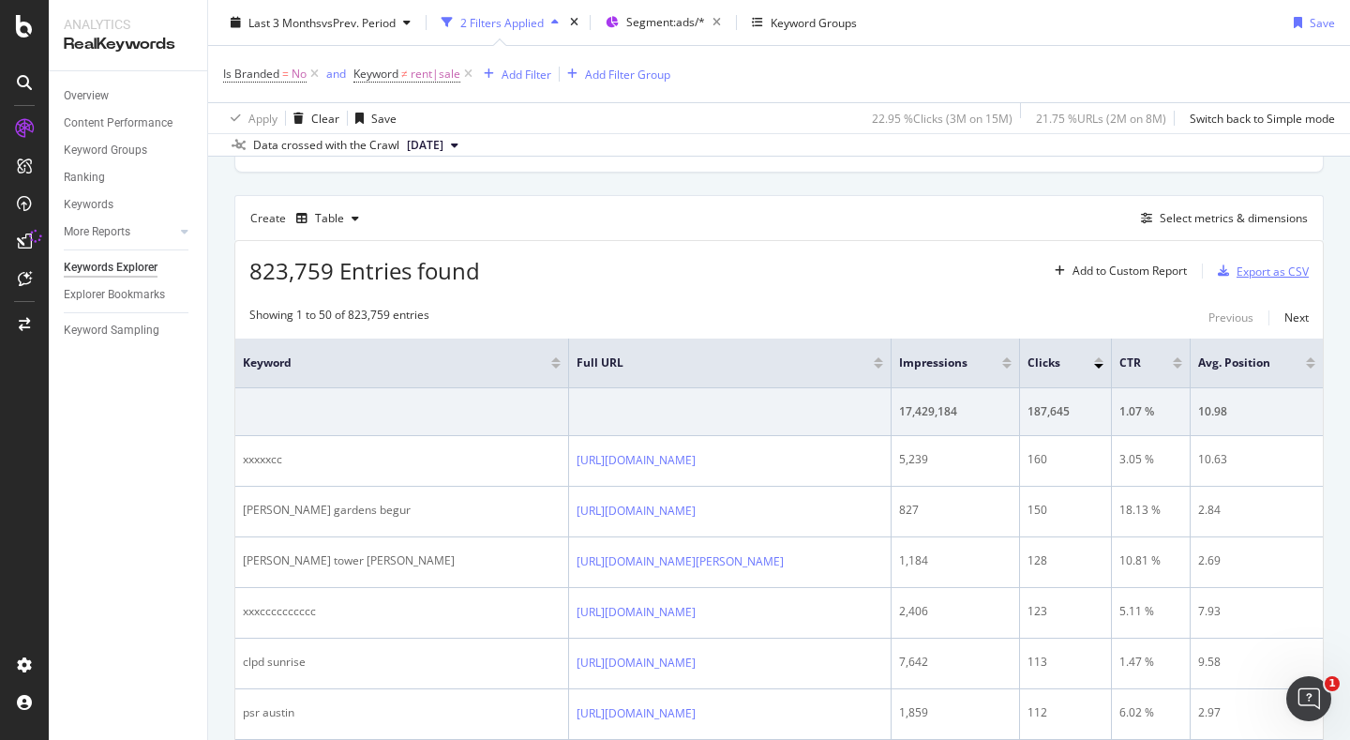
scroll to position [460, 0]
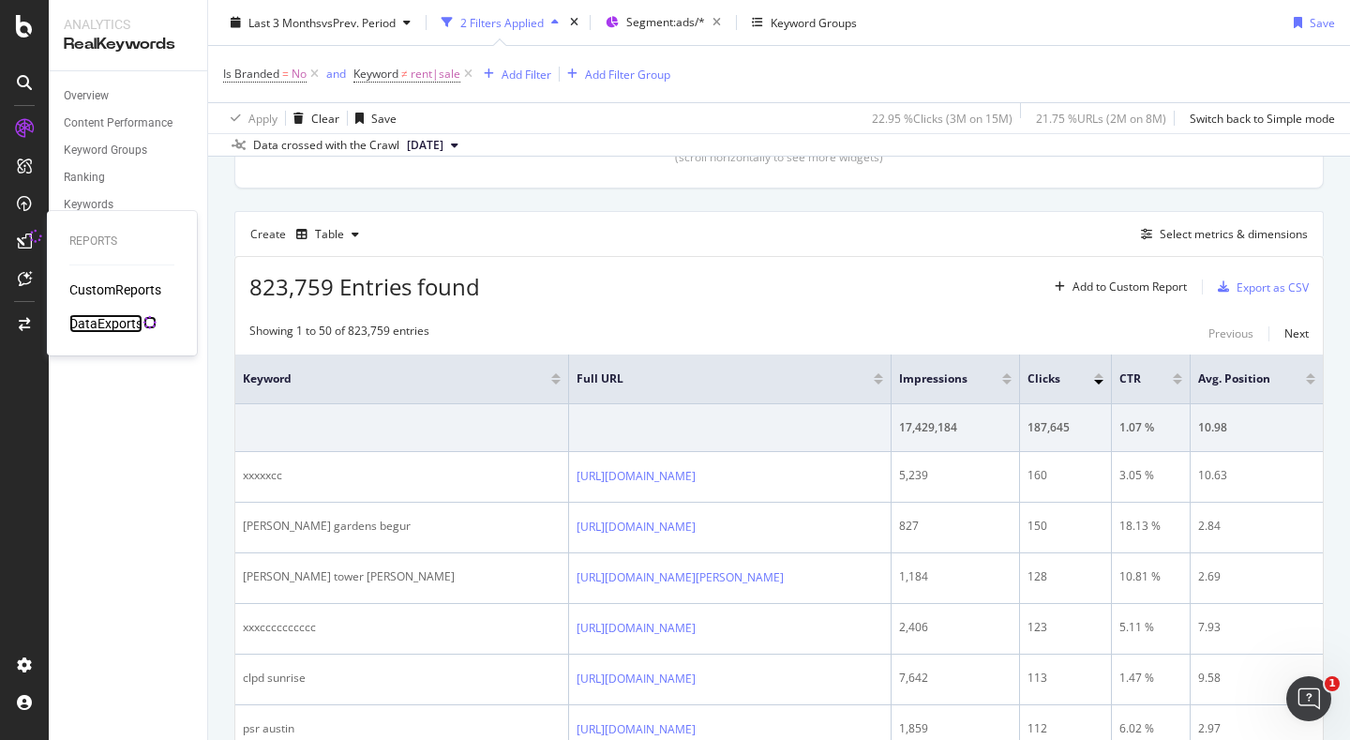
click at [117, 323] on div "DataExports" at bounding box center [105, 323] width 73 height 19
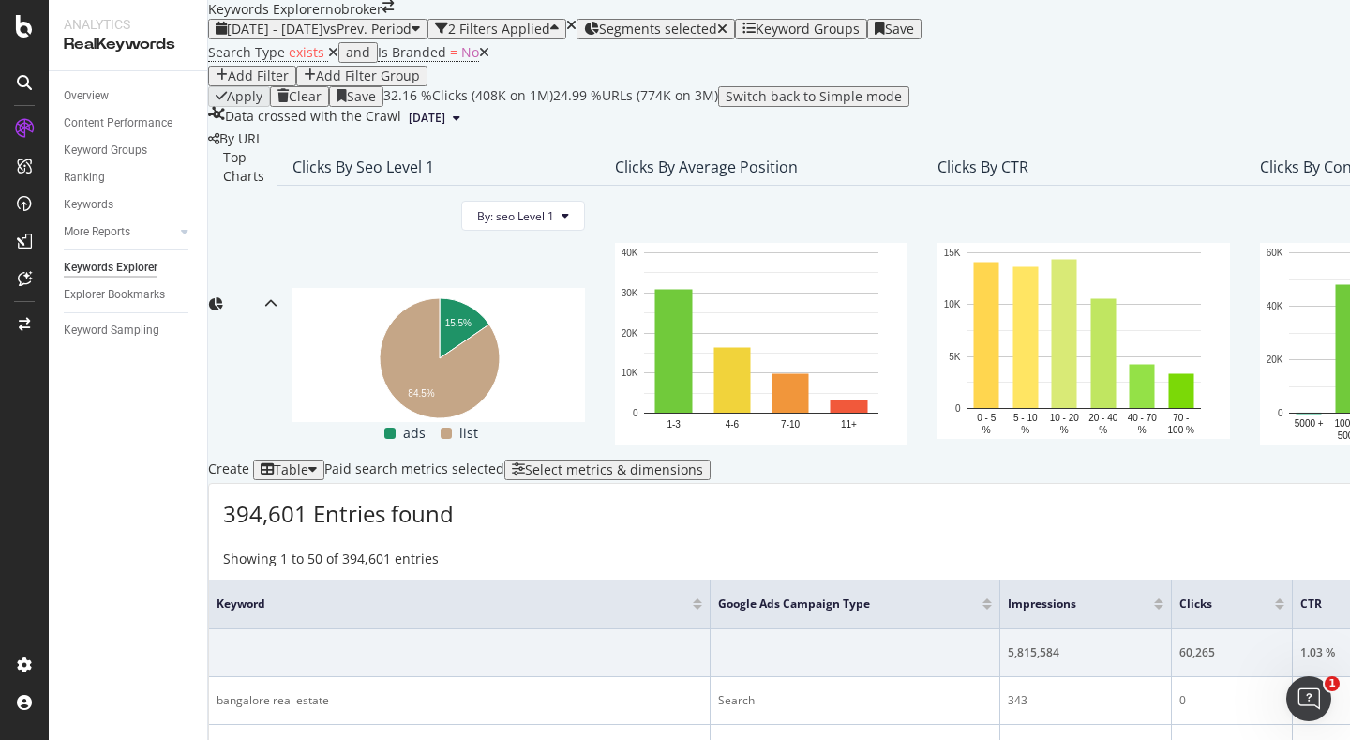
scroll to position [637, 0]
